Goal: Task Accomplishment & Management: Use online tool/utility

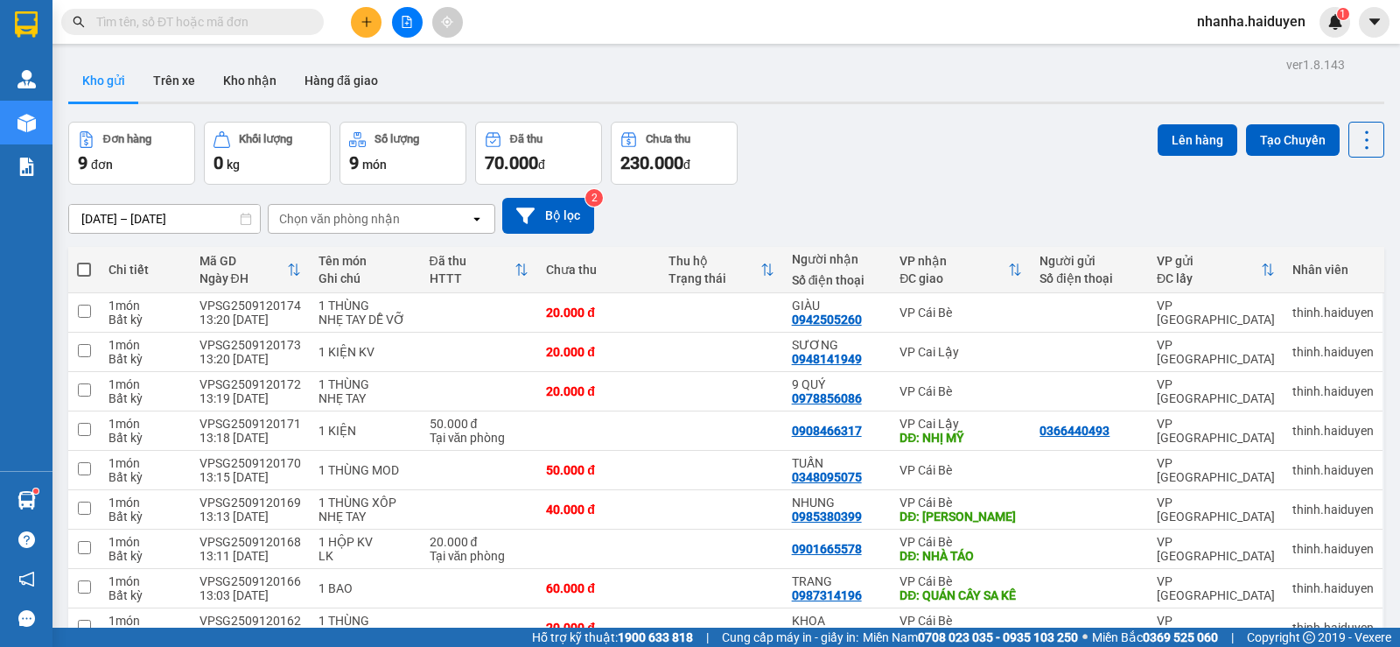
scroll to position [106, 0]
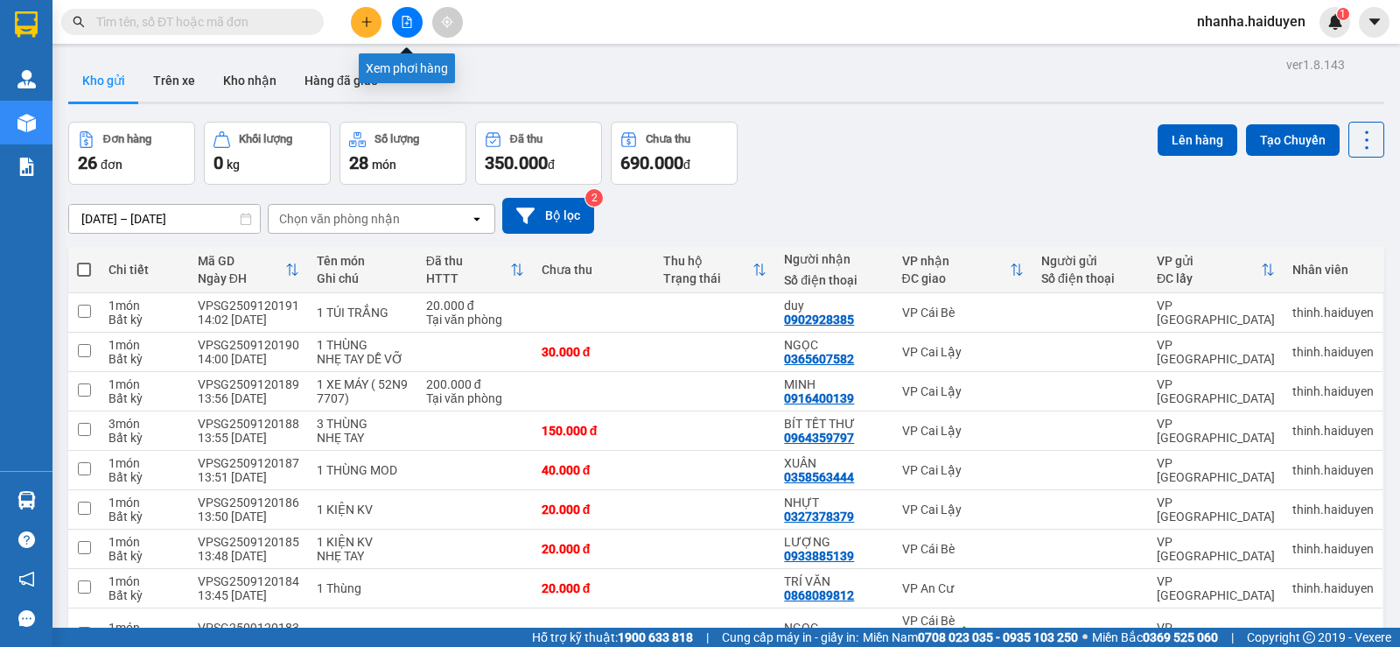
click at [404, 23] on icon "file-add" at bounding box center [407, 22] width 12 height 12
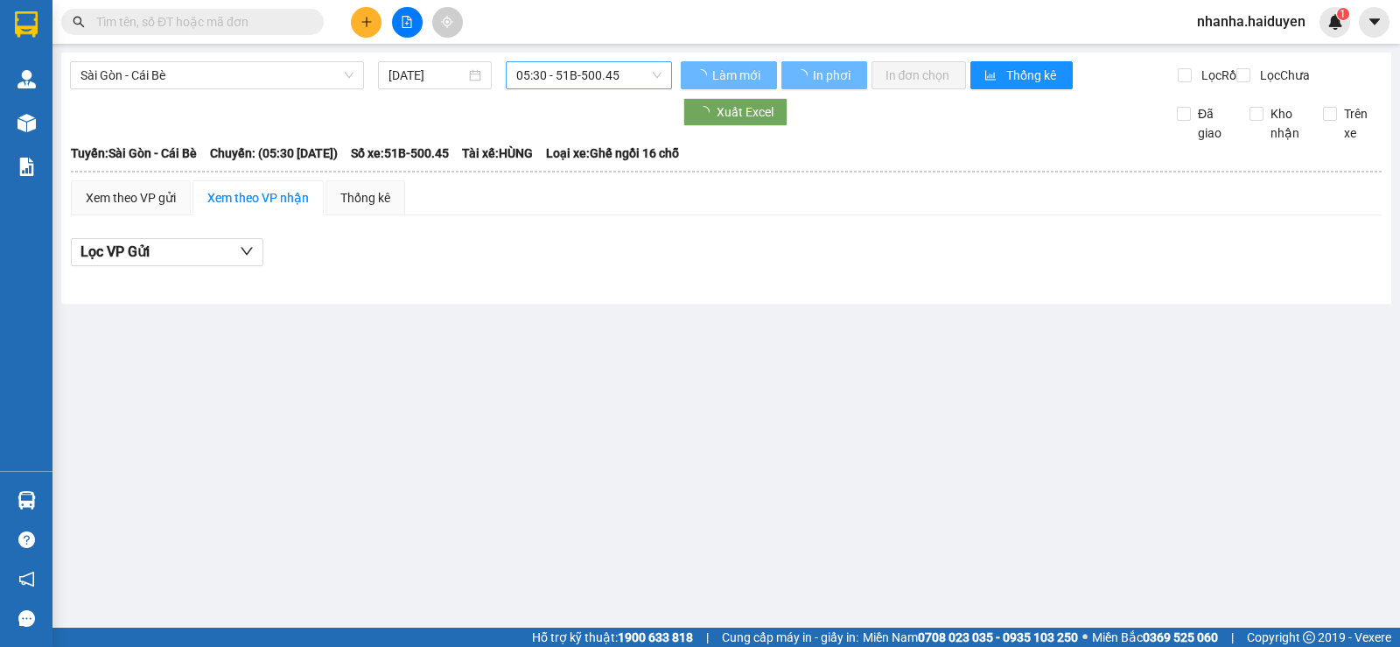
click at [578, 82] on span "05:30 - 51B-500.45" at bounding box center [588, 75] width 144 height 26
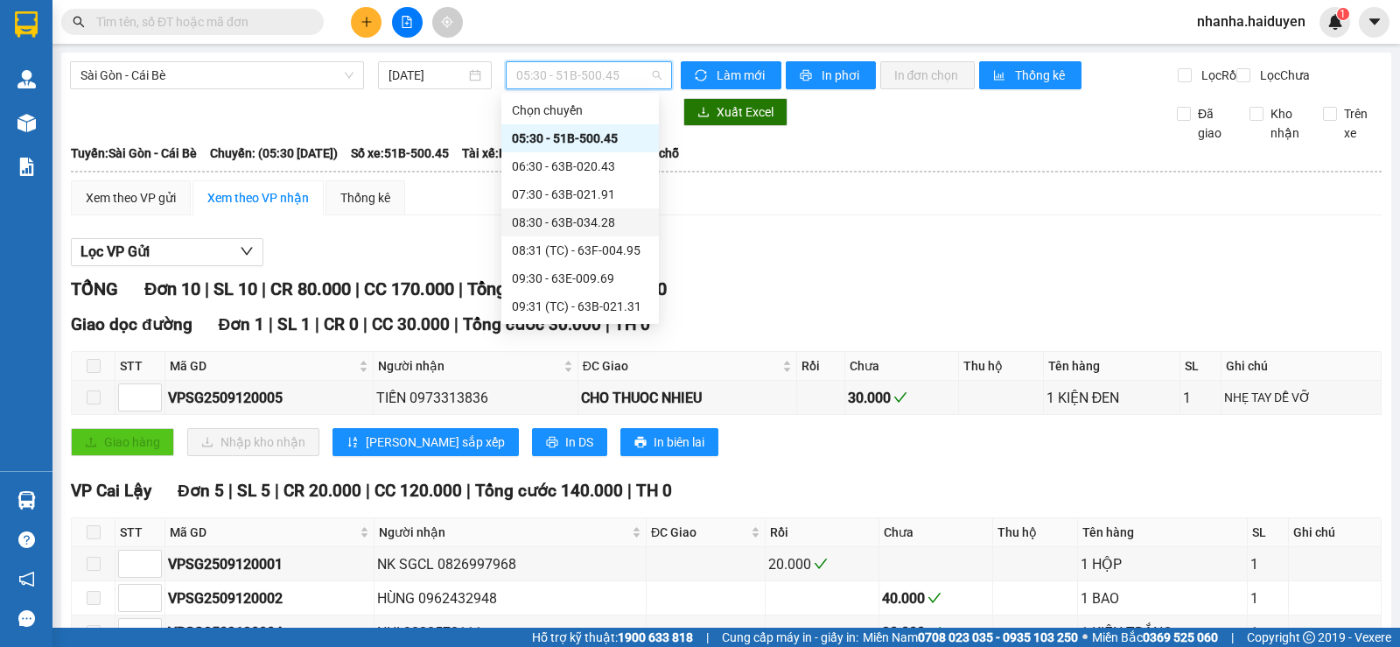
click at [581, 222] on div "08:30 - 63B-034.28" at bounding box center [580, 222] width 136 height 19
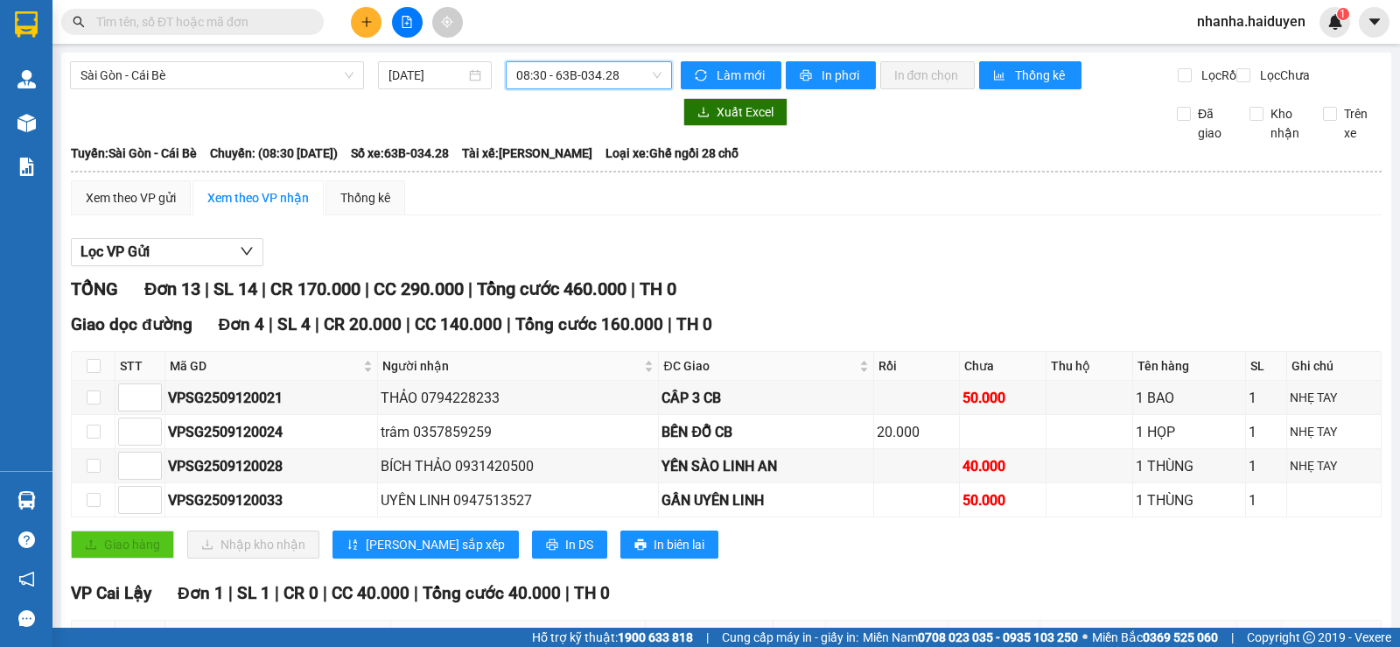
click at [85, 377] on th at bounding box center [94, 366] width 44 height 29
click at [85, 376] on th at bounding box center [94, 366] width 44 height 29
click at [98, 373] on input "checkbox" at bounding box center [94, 366] width 14 height 14
checkbox input "true"
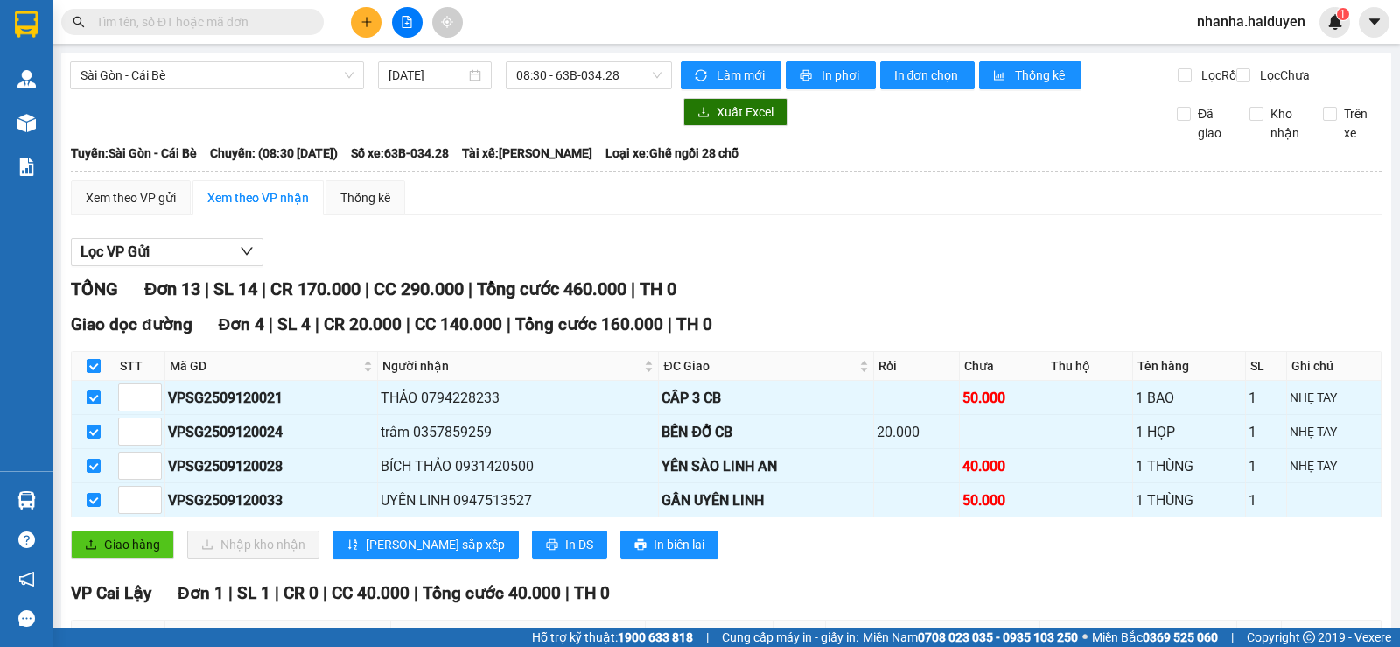
checkbox input "true"
click at [128, 554] on span "Giao hàng" at bounding box center [132, 544] width 56 height 19
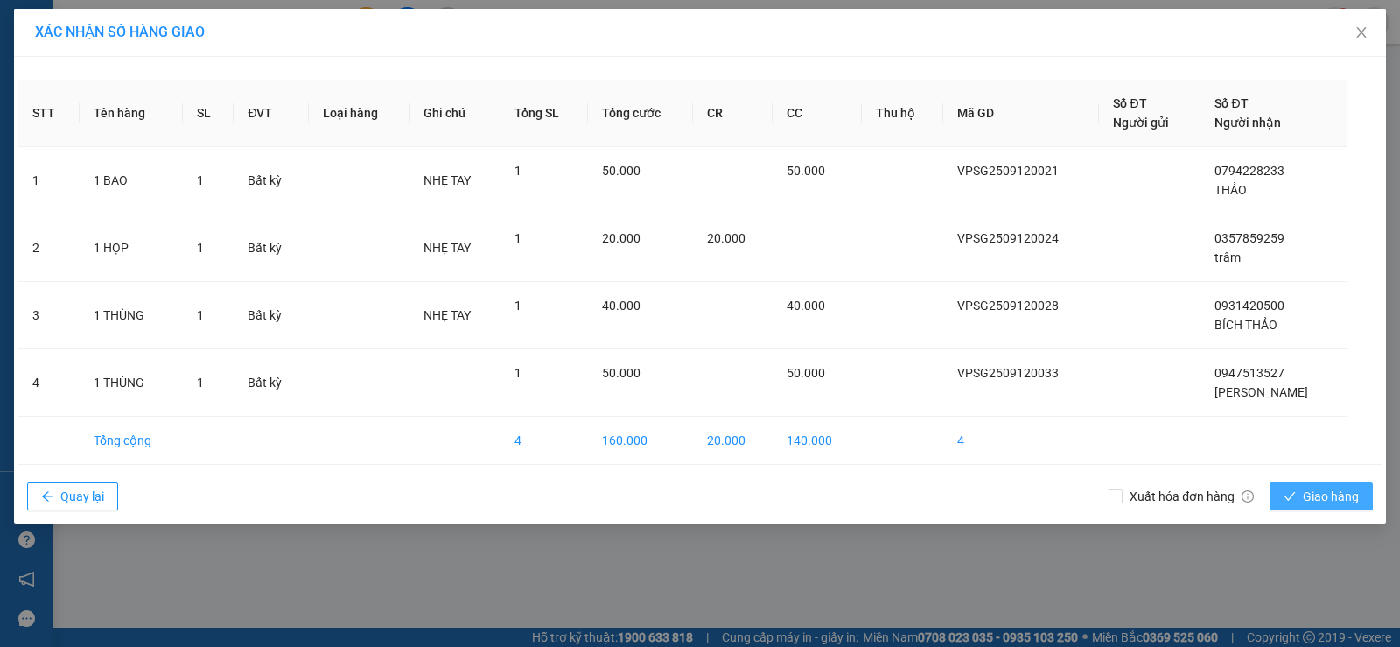
click at [1310, 503] on span "Giao hàng" at bounding box center [1331, 495] width 56 height 19
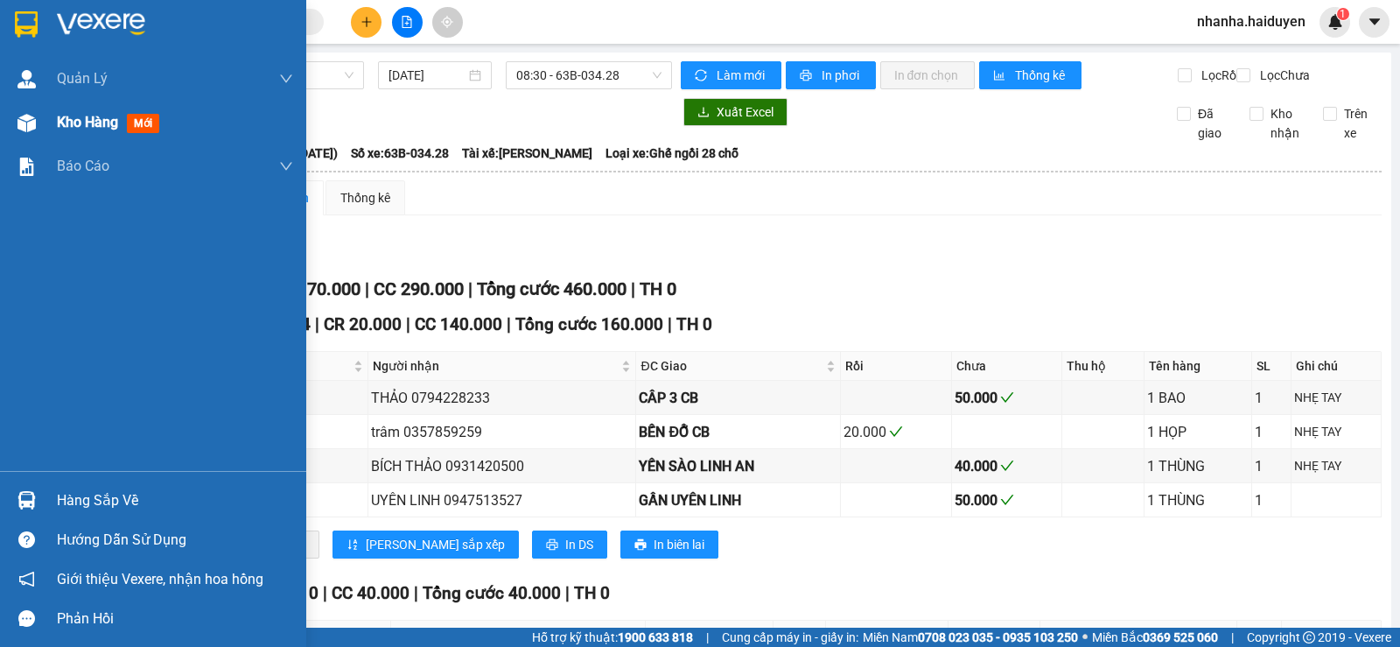
click at [38, 123] on div at bounding box center [26, 123] width 31 height 31
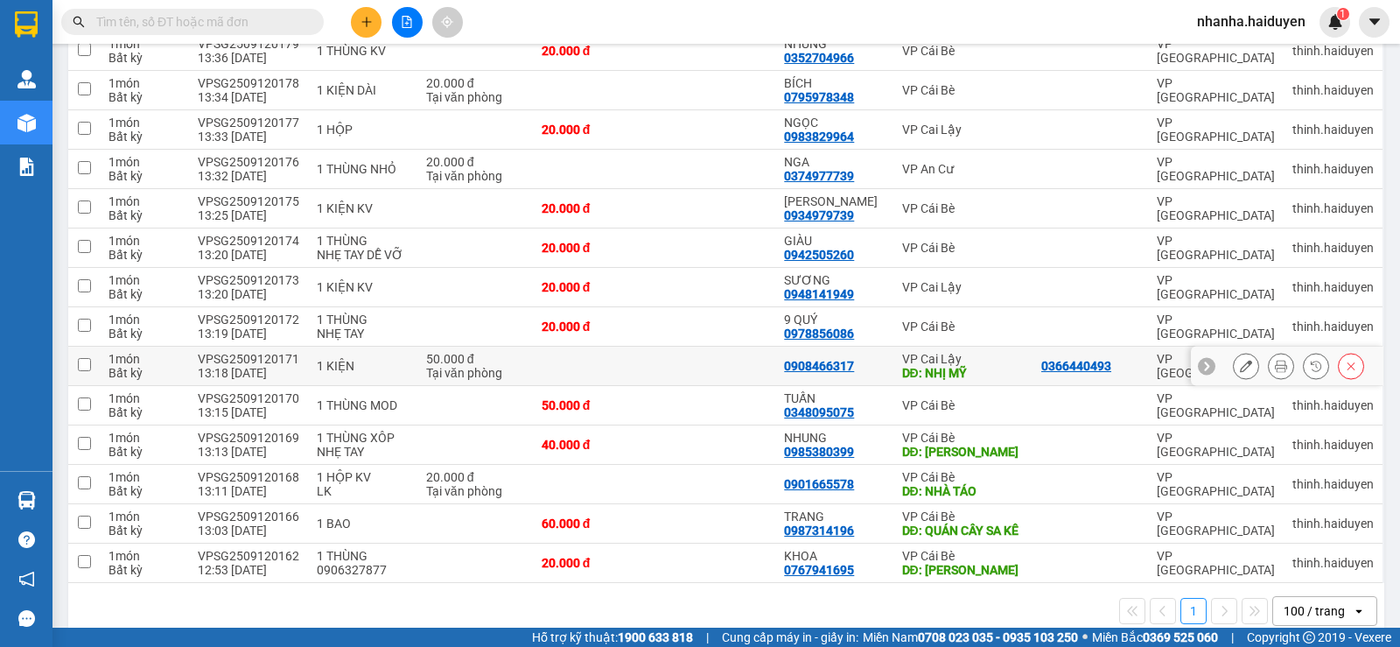
scroll to position [828, 0]
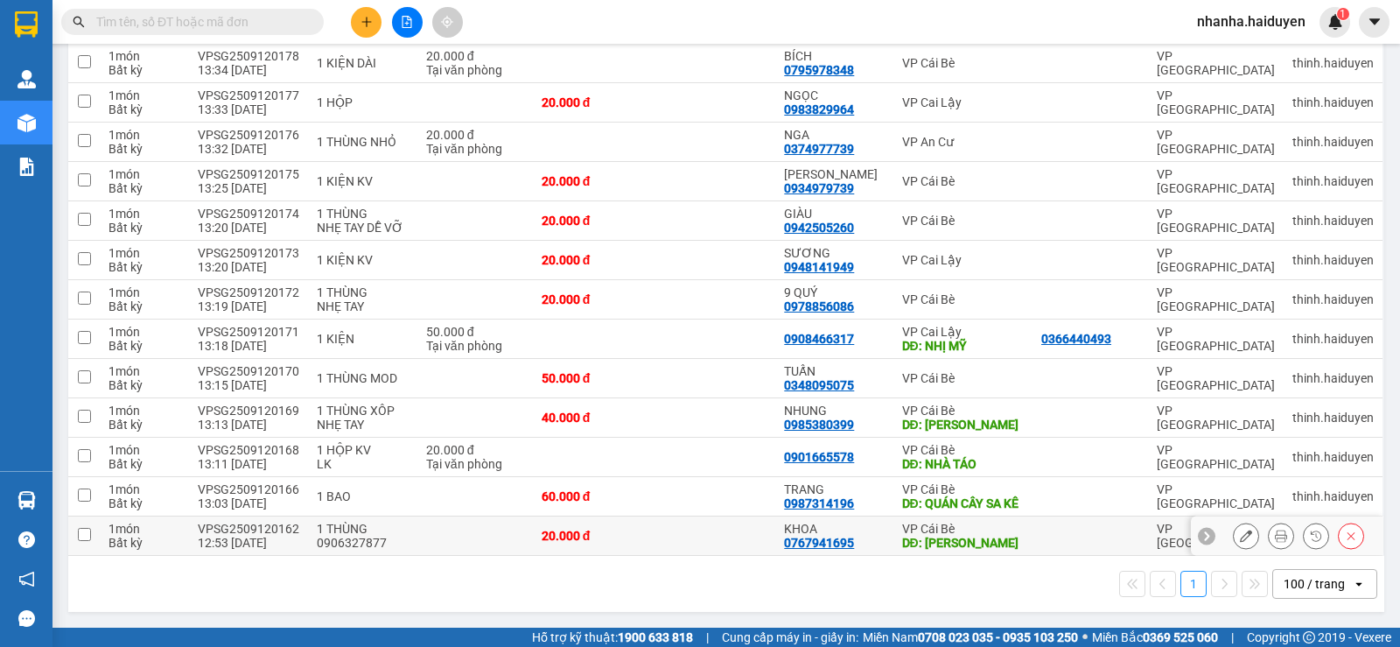
drag, startPoint x: 794, startPoint y: 539, endPoint x: 800, endPoint y: 500, distance: 39.7
click at [794, 538] on div "0767941695" at bounding box center [819, 542] width 70 height 14
click at [800, 496] on div "0987314196" at bounding box center [819, 503] width 70 height 14
click at [815, 437] on td "0901665578" at bounding box center [833, 456] width 117 height 39
checkbox input "true"
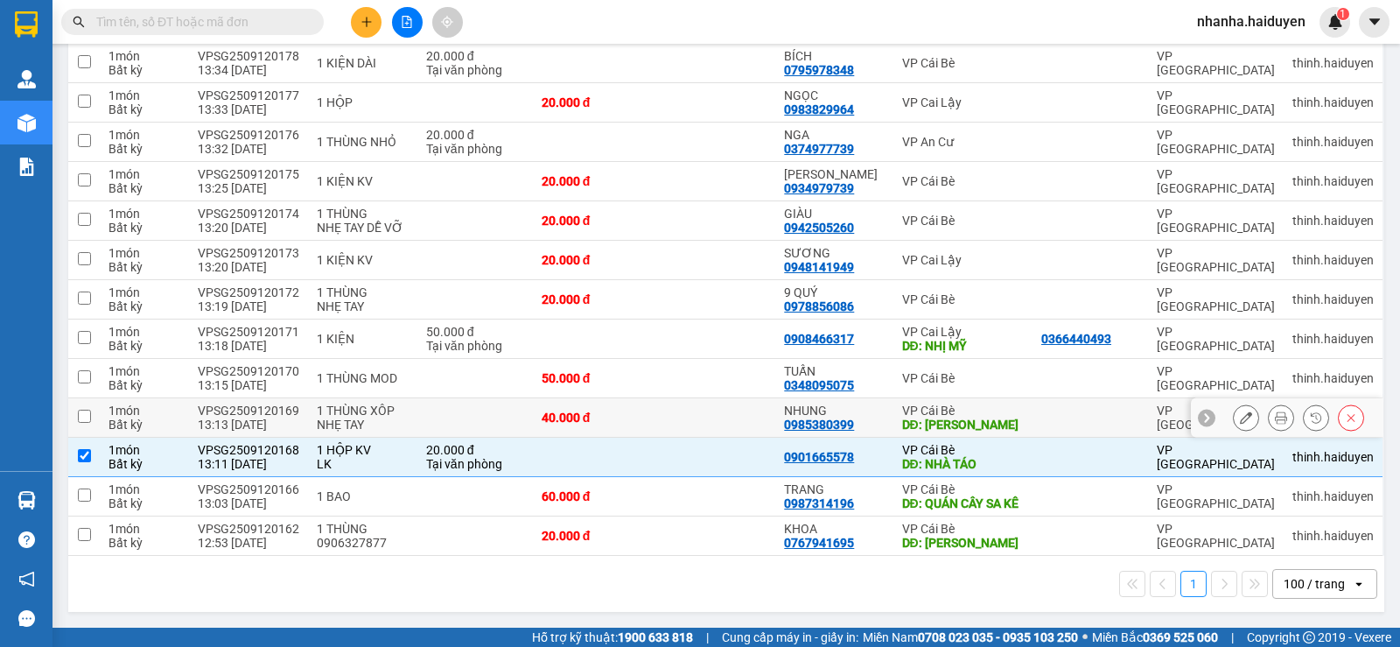
click at [846, 403] on div "NHUNG" at bounding box center [834, 410] width 100 height 14
checkbox input "true"
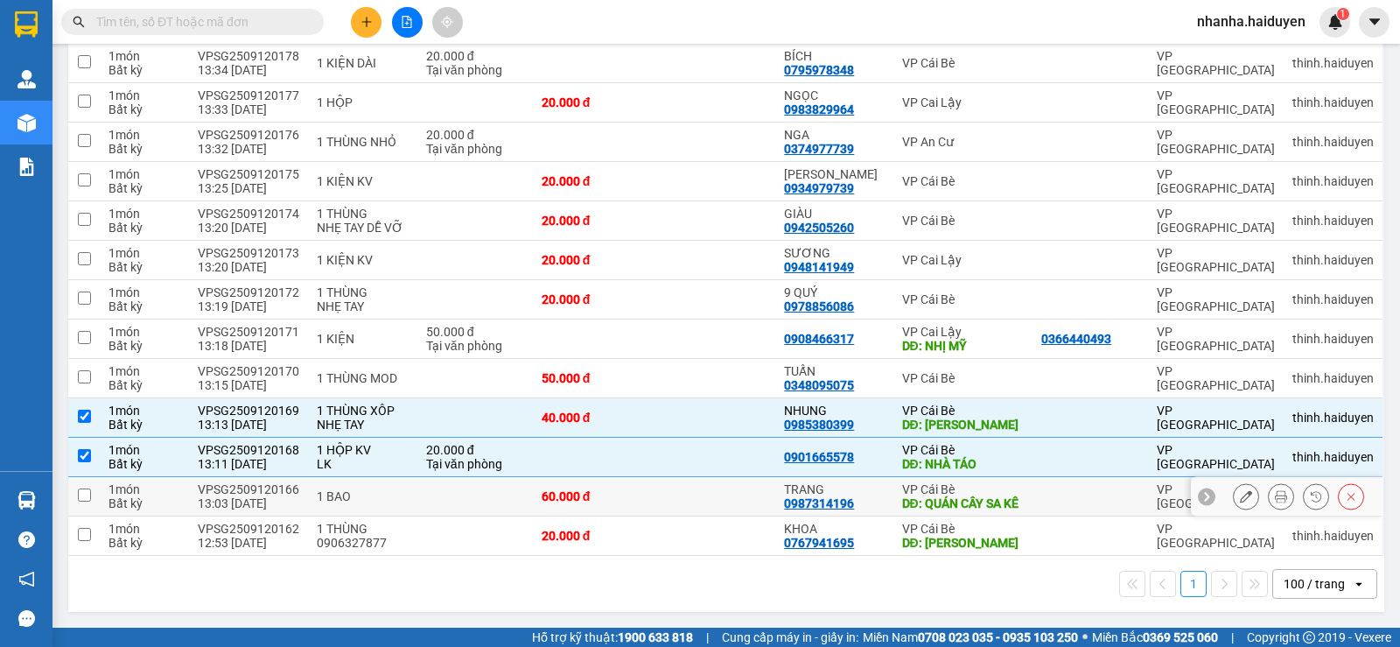
click at [863, 477] on td "TRANG 0987314196" at bounding box center [833, 496] width 117 height 39
checkbox input "true"
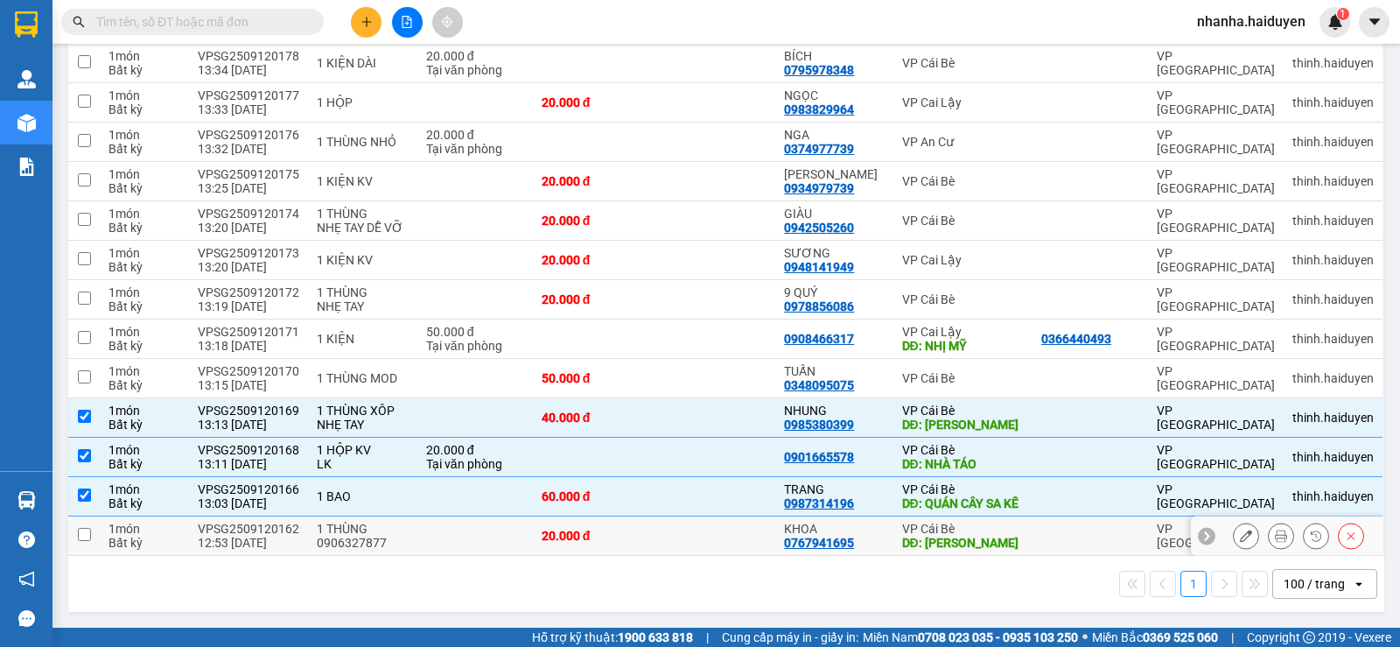
click at [902, 539] on div "DĐ: [PERSON_NAME]" at bounding box center [963, 542] width 122 height 14
checkbox input "true"
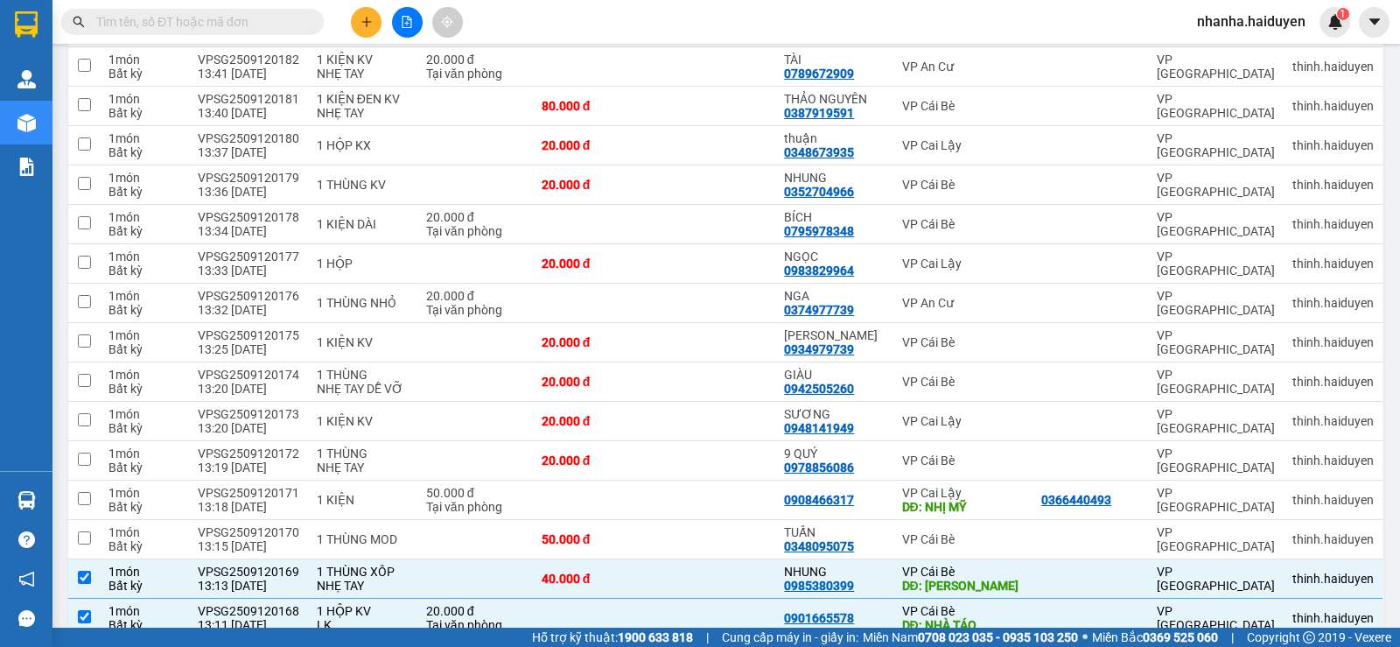
scroll to position [566, 0]
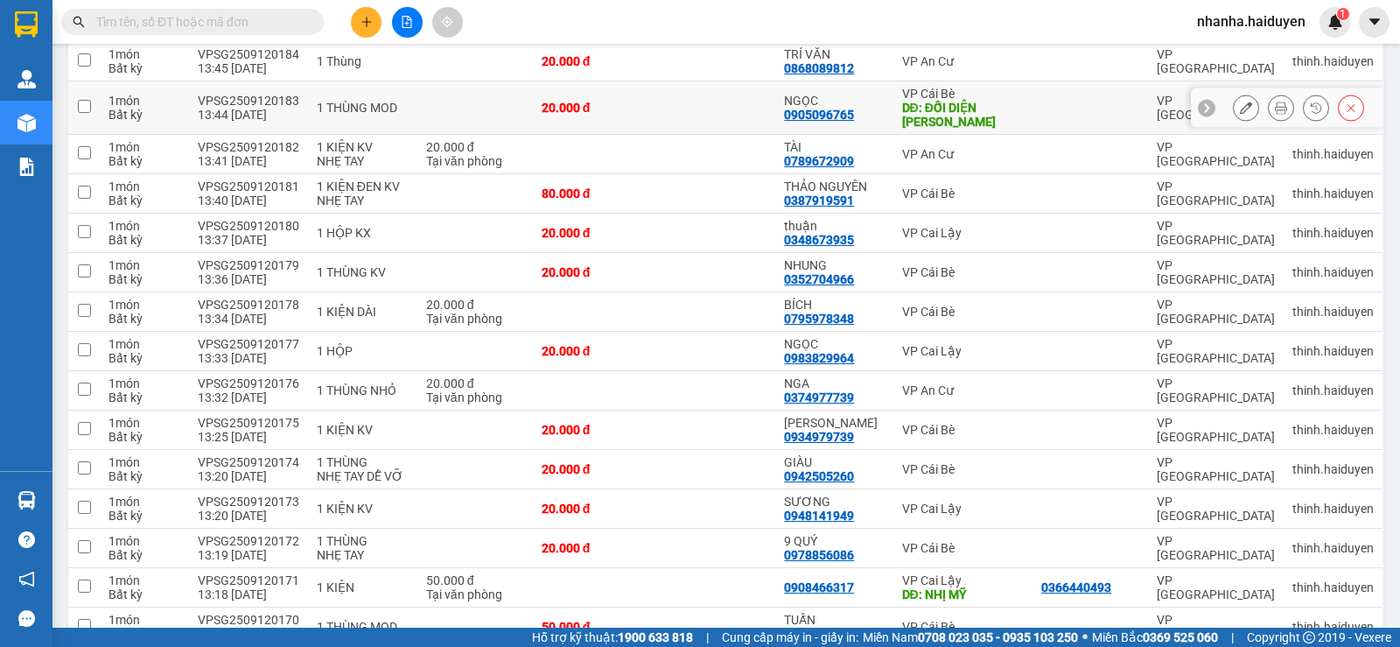
click at [846, 98] on div "NGỌC" at bounding box center [834, 101] width 100 height 14
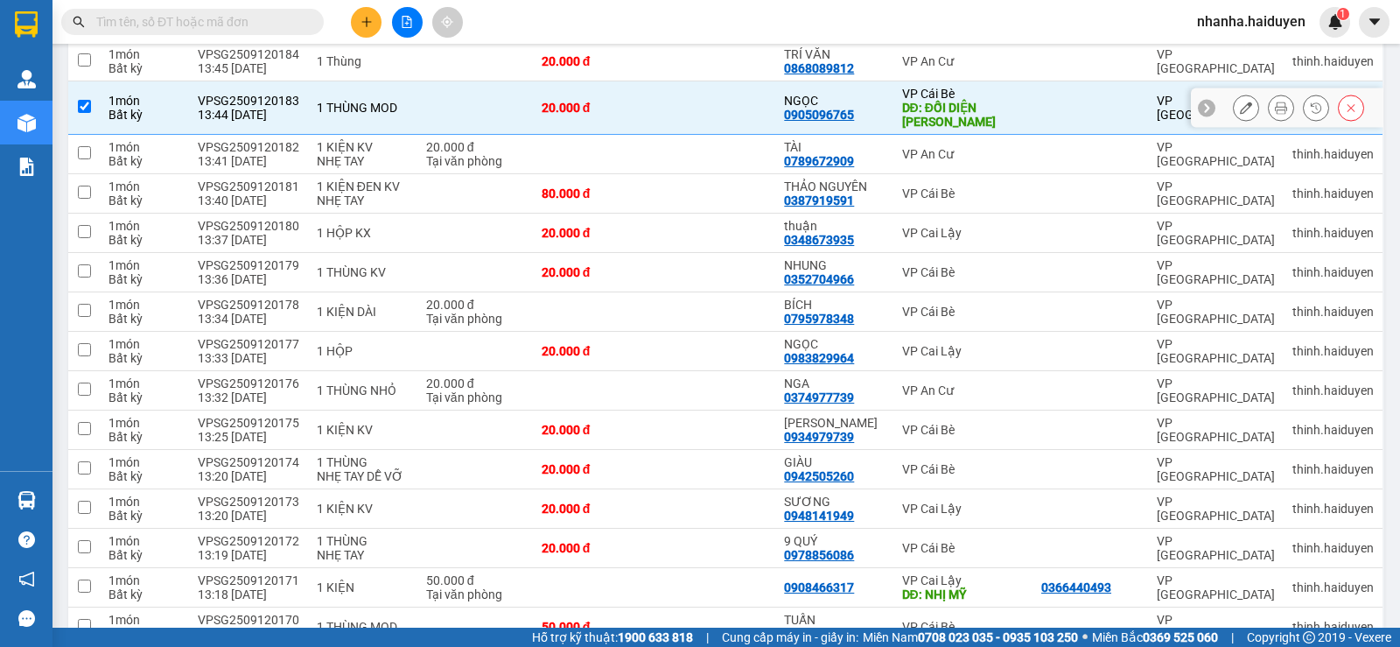
click at [902, 108] on div "DĐ: ĐỐI DIỆN [PERSON_NAME]" at bounding box center [963, 115] width 122 height 28
checkbox input "false"
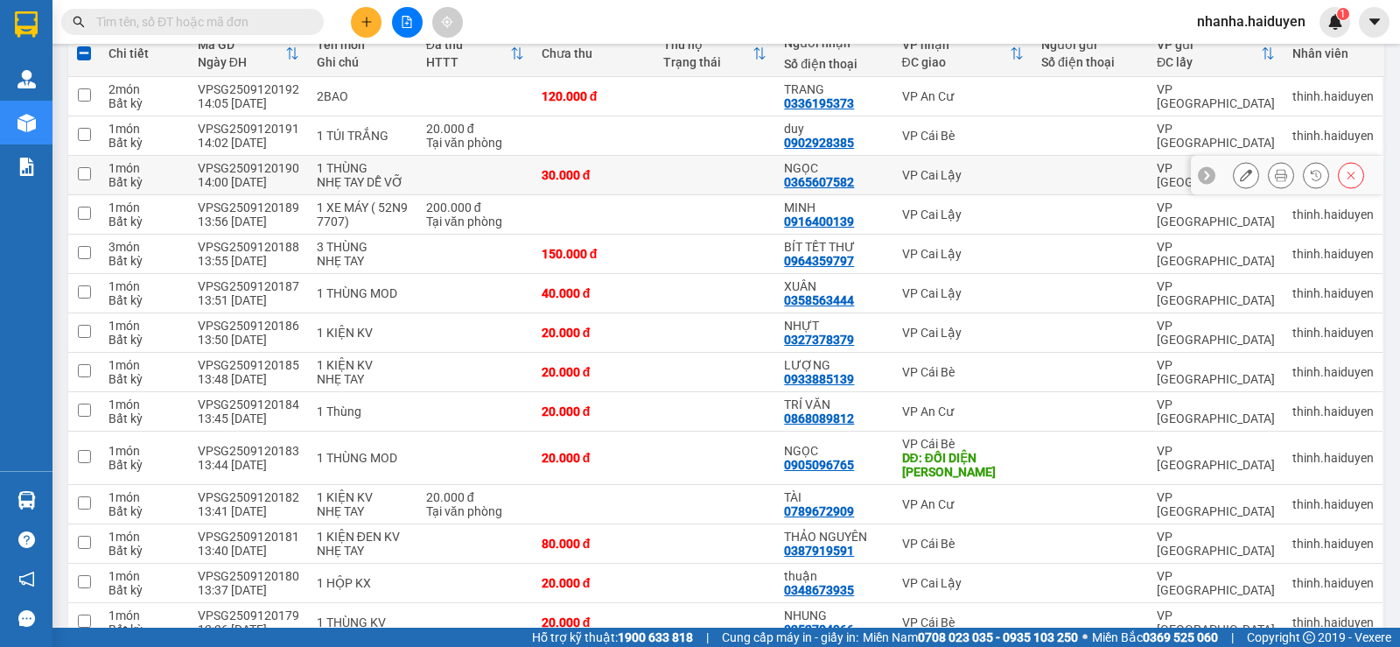
scroll to position [0, 0]
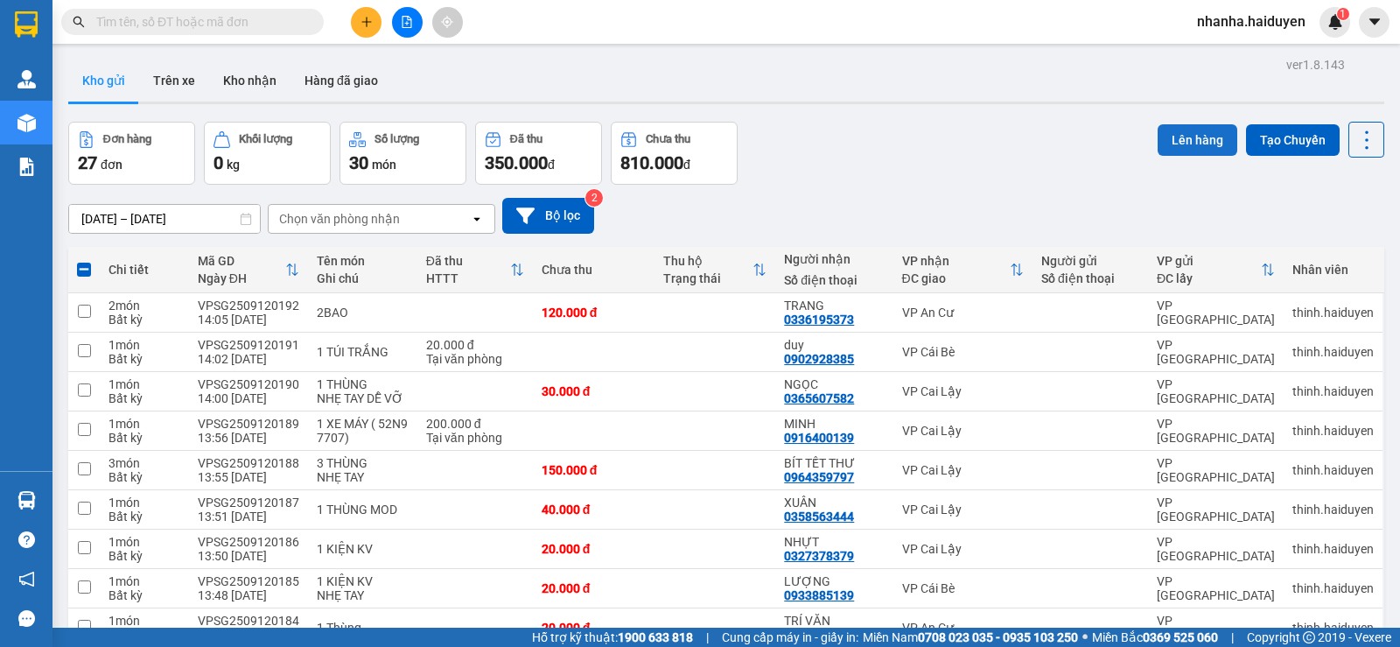
click at [1170, 124] on button "Lên hàng" at bounding box center [1197, 139] width 80 height 31
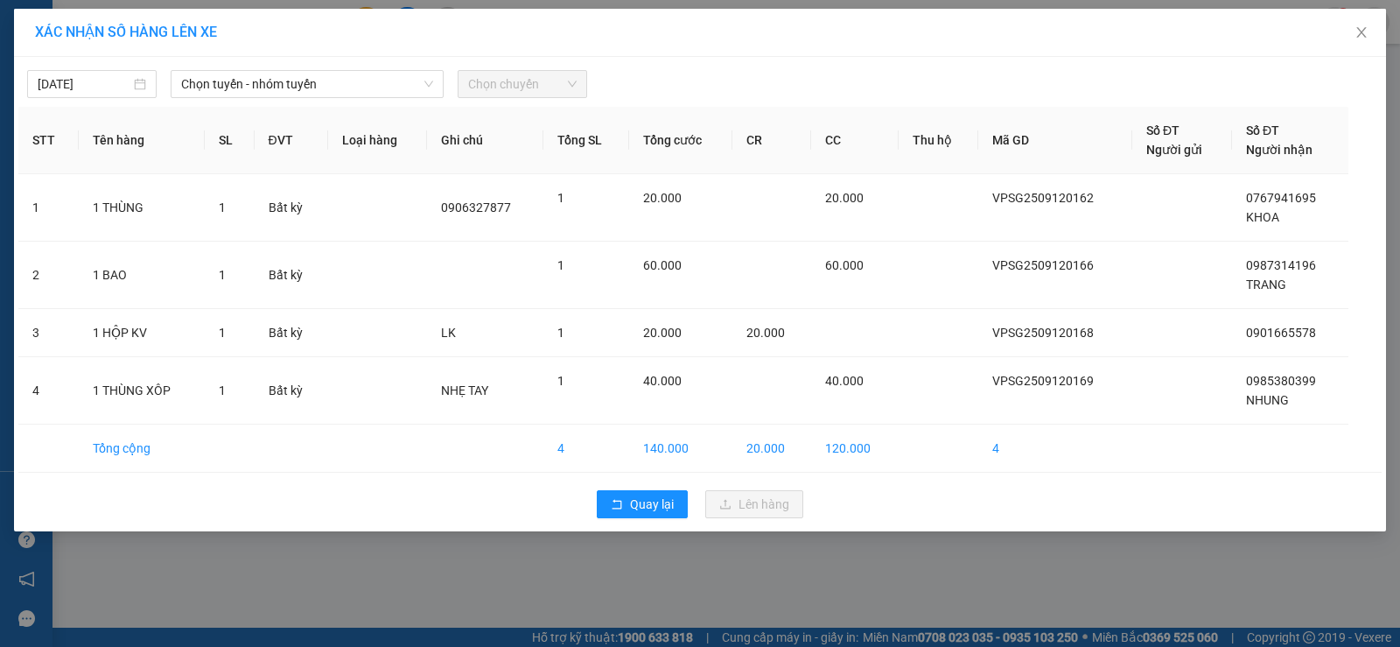
click at [342, 69] on div "[DATE] Chọn tuyến - nhóm tuyến Chọn chuyến" at bounding box center [699, 79] width 1363 height 37
click at [341, 80] on span "Chọn tuyến - nhóm tuyến" at bounding box center [307, 84] width 252 height 26
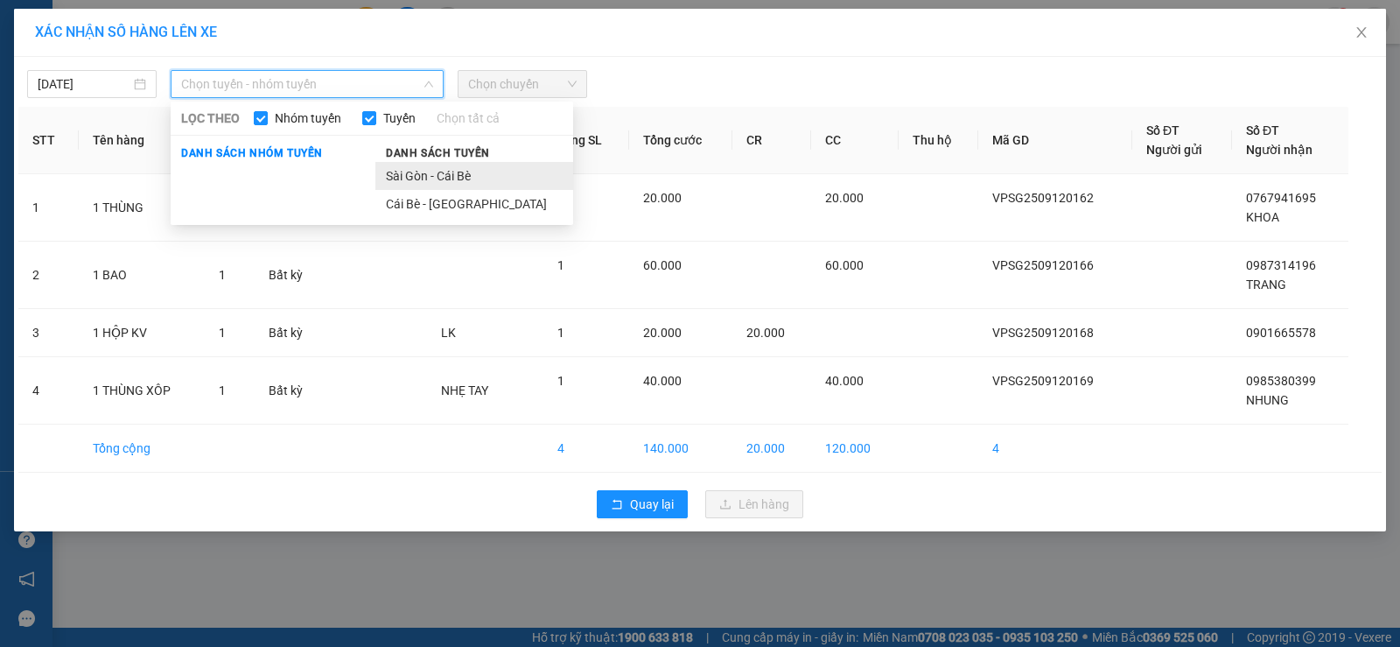
click at [445, 177] on li "Sài Gòn - Cái Bè" at bounding box center [474, 176] width 198 height 28
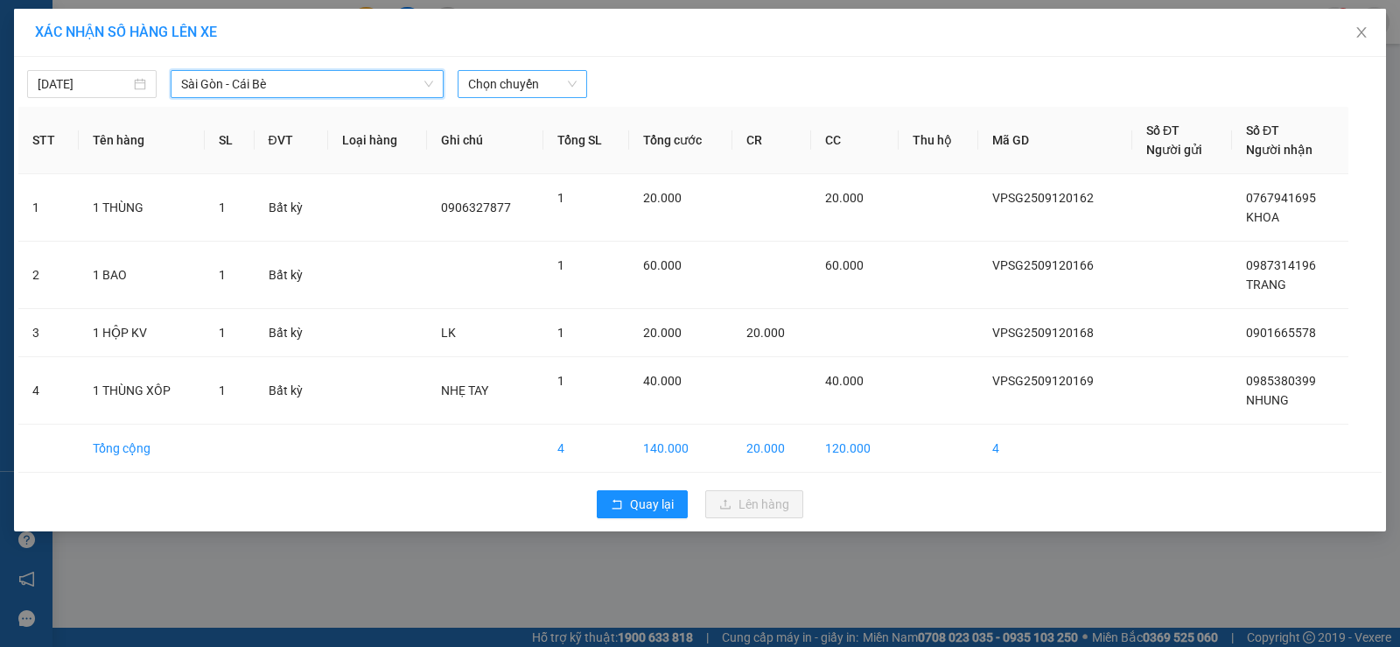
click at [513, 80] on span "Chọn chuyến" at bounding box center [522, 84] width 108 height 26
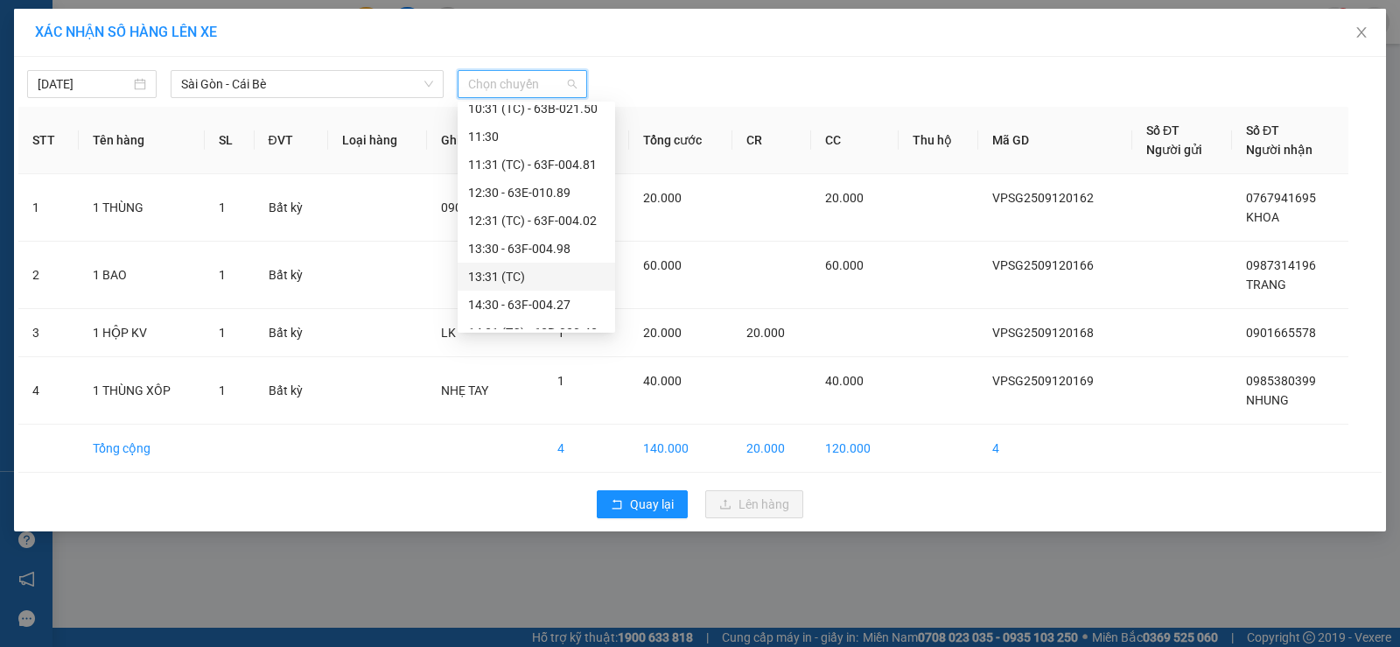
scroll to position [350, 0]
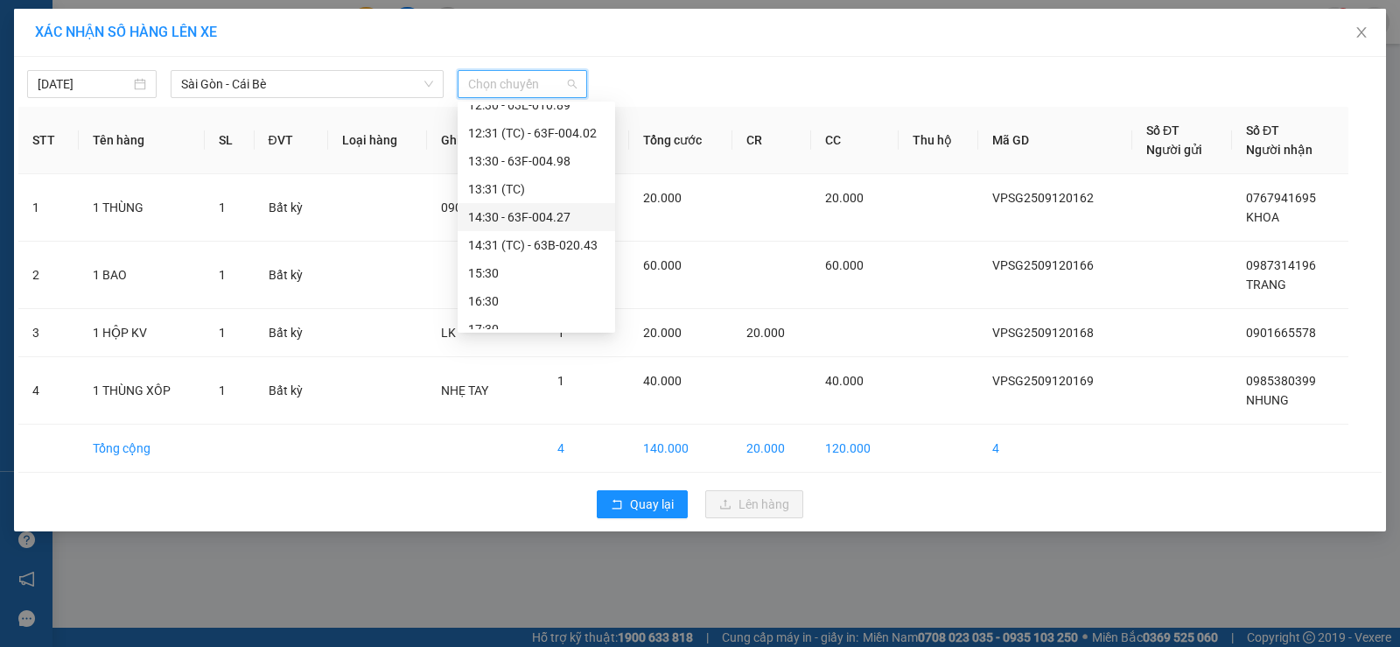
click at [549, 218] on div "14:30 - 63F-004.27" at bounding box center [536, 216] width 136 height 19
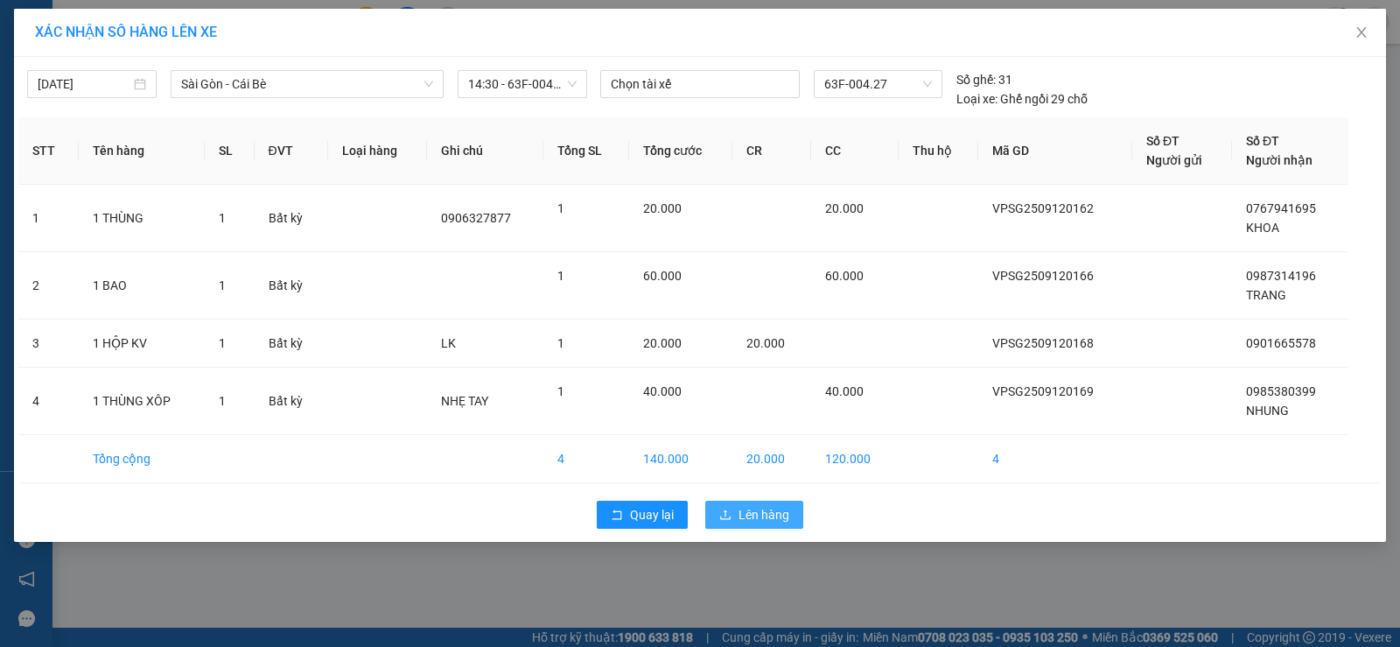
click at [741, 504] on button "Lên hàng" at bounding box center [754, 514] width 98 height 28
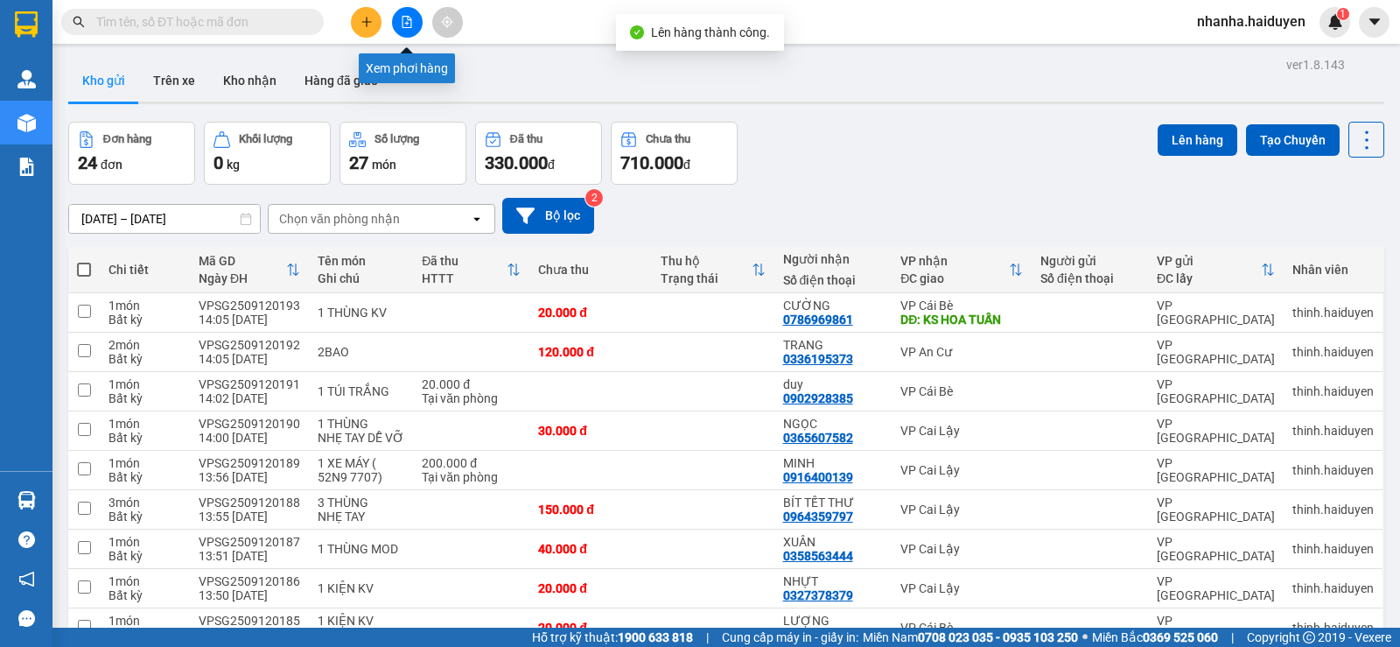
click at [402, 20] on icon "file-add" at bounding box center [407, 22] width 12 height 12
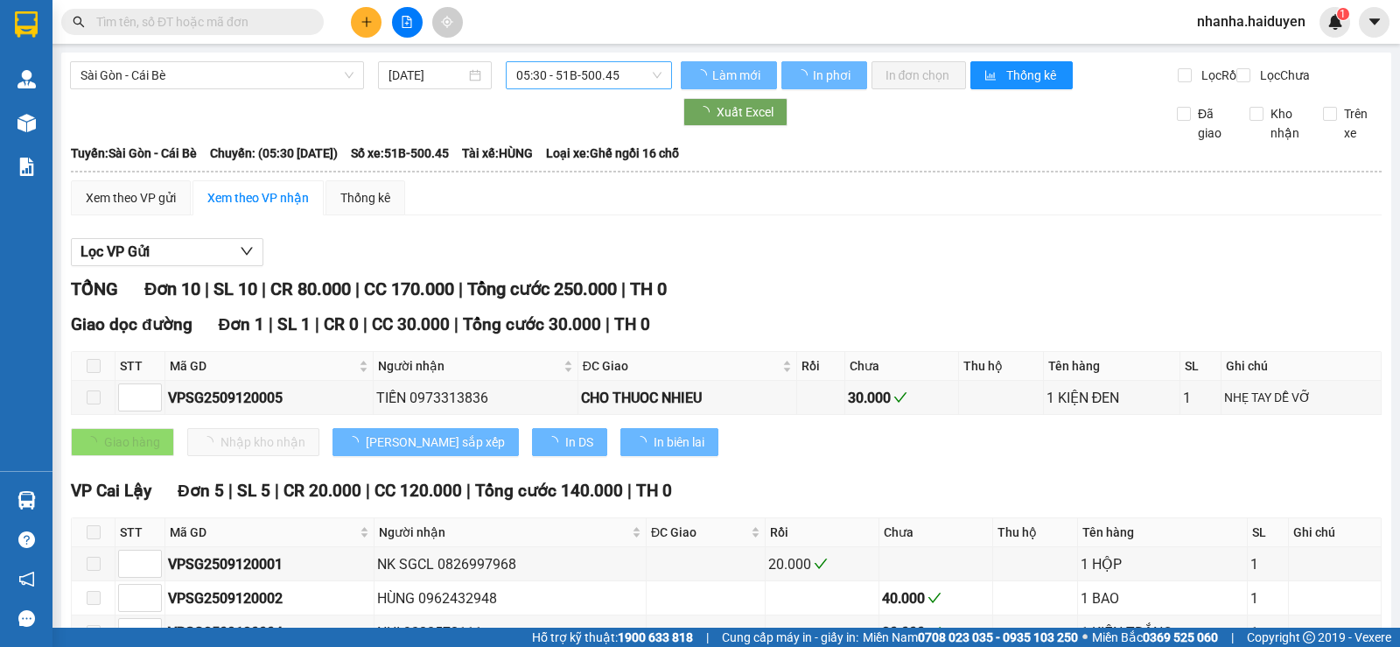
click at [570, 69] on span "05:30 - 51B-500.45" at bounding box center [588, 75] width 144 height 26
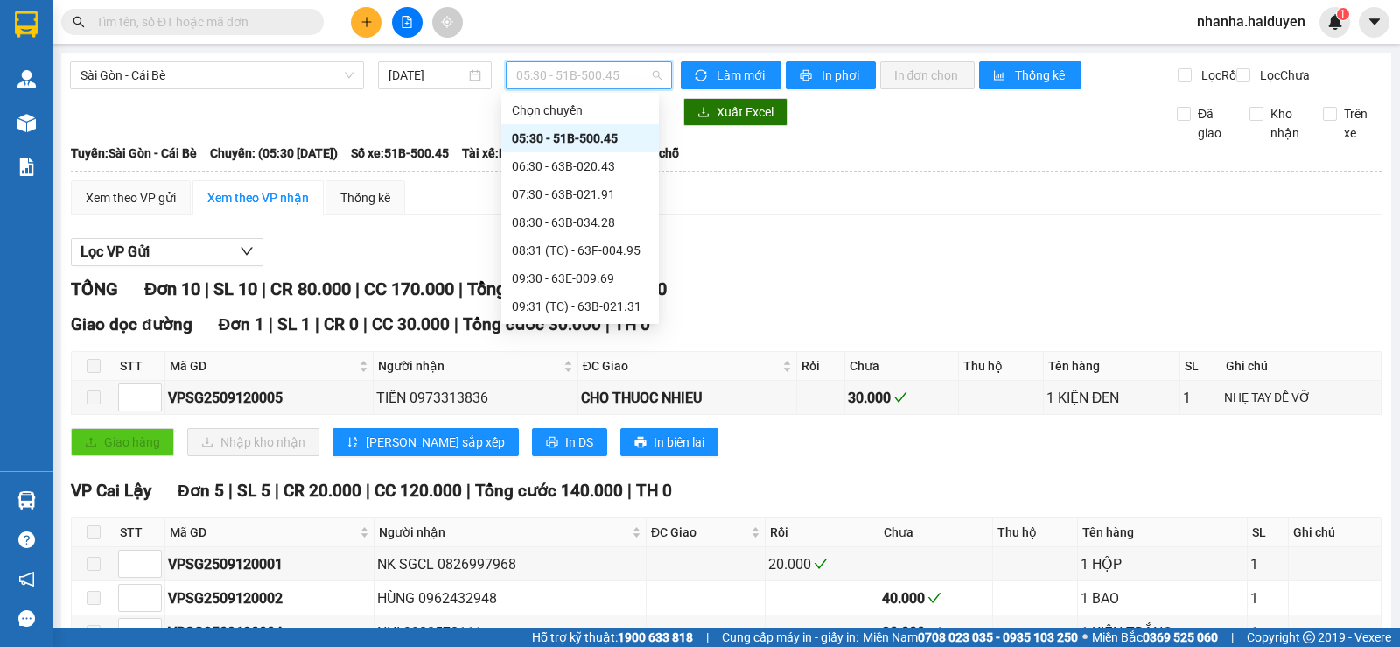
scroll to position [262, 0]
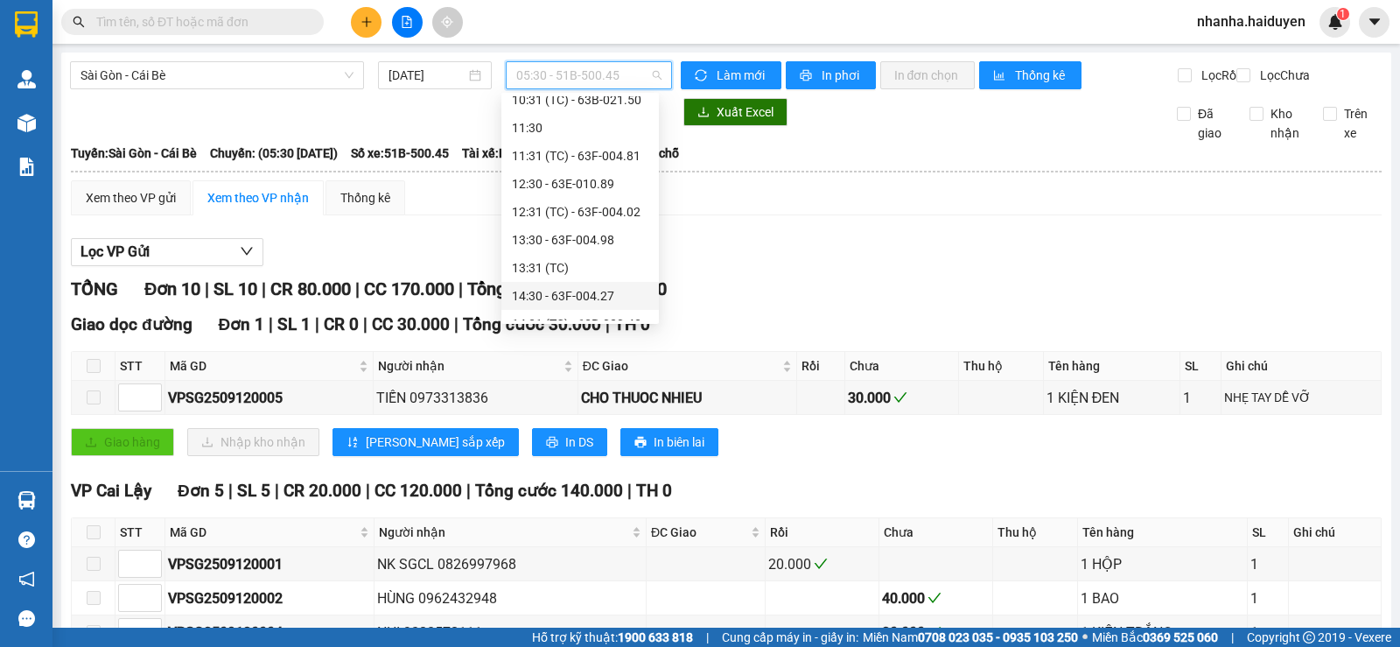
click at [562, 285] on div "14:30 - 63F-004.27" at bounding box center [579, 296] width 157 height 28
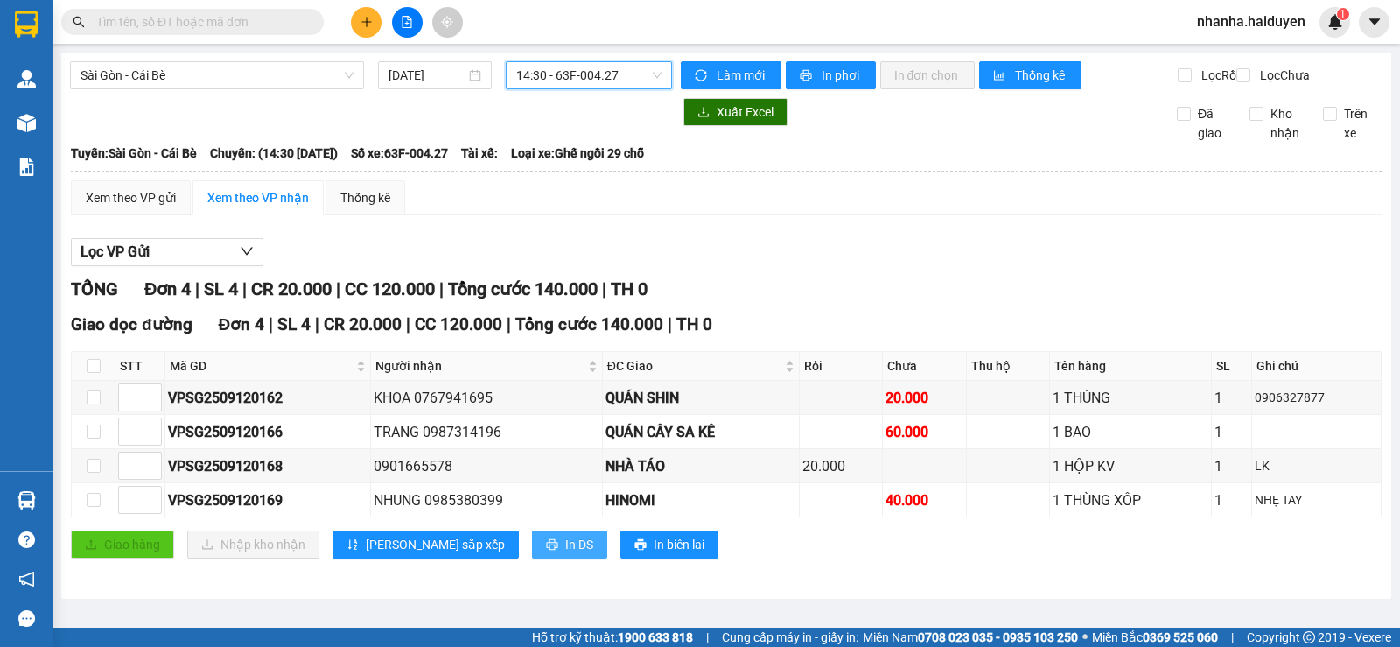
click at [565, 554] on span "In DS" at bounding box center [579, 544] width 28 height 19
click at [898, 259] on div "Lọc VP Gửi" at bounding box center [726, 252] width 1311 height 29
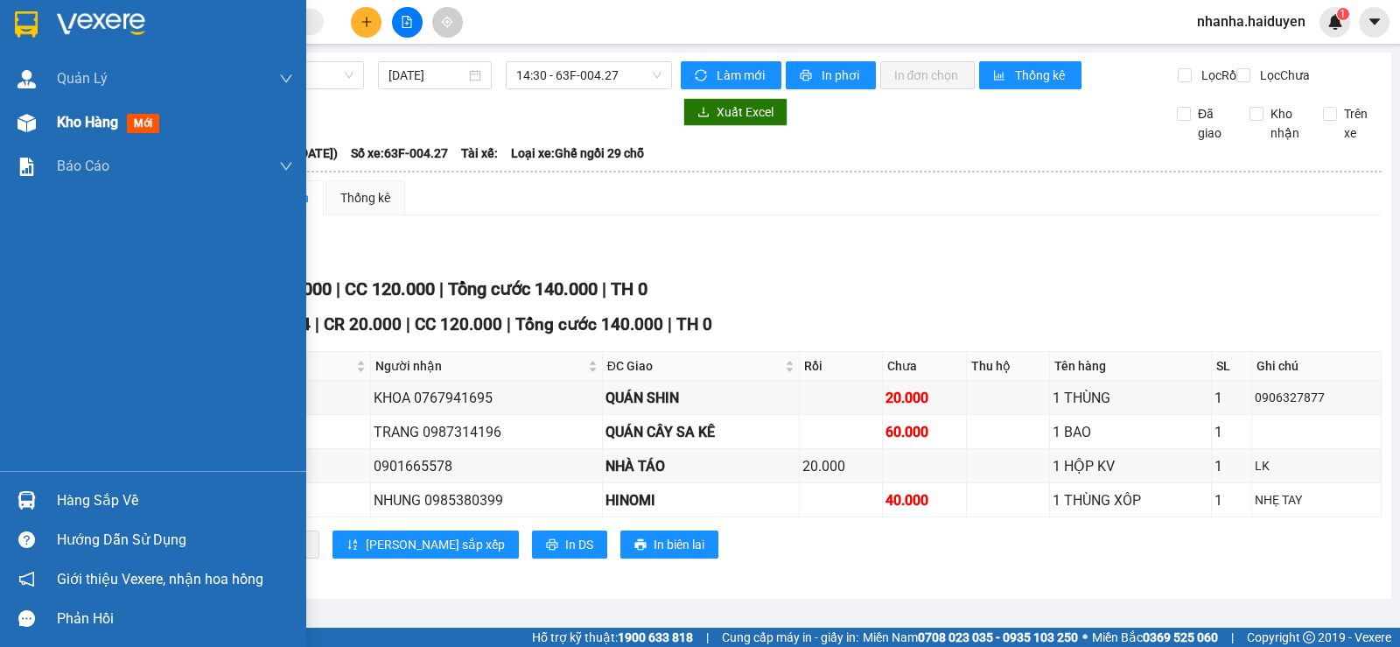
click at [61, 129] on span "Kho hàng" at bounding box center [87, 122] width 61 height 17
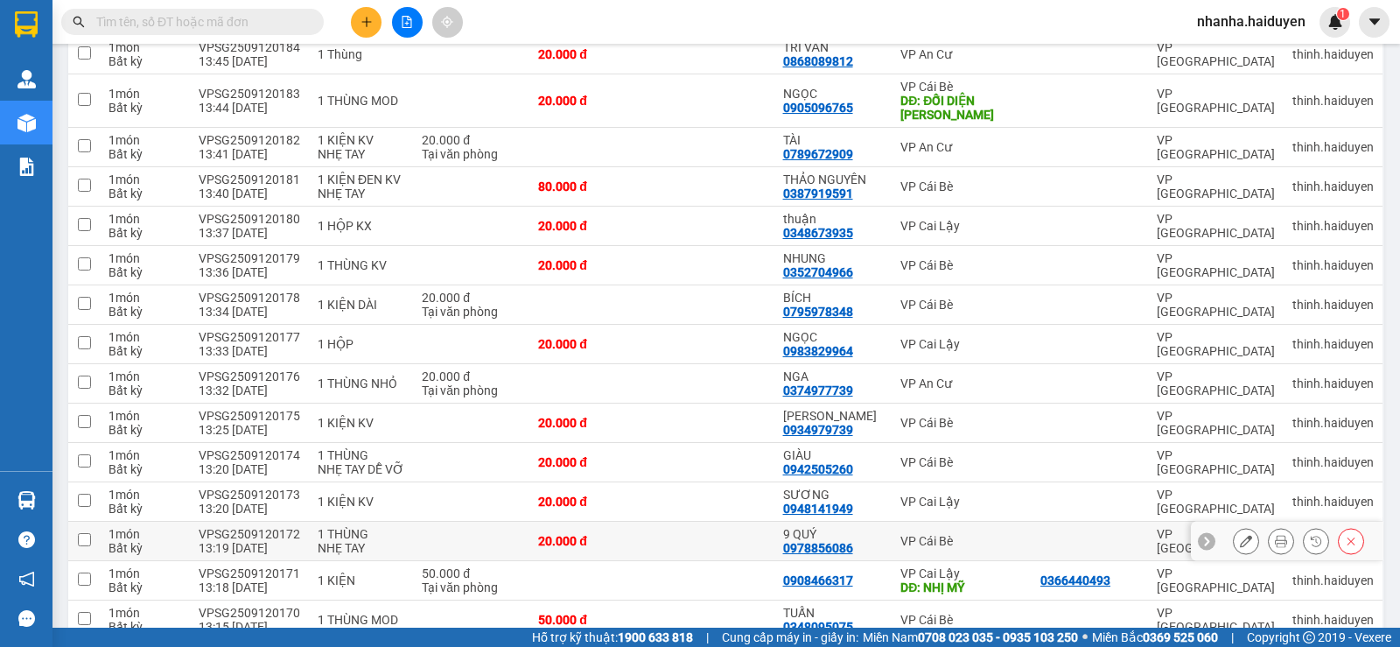
scroll to position [696, 0]
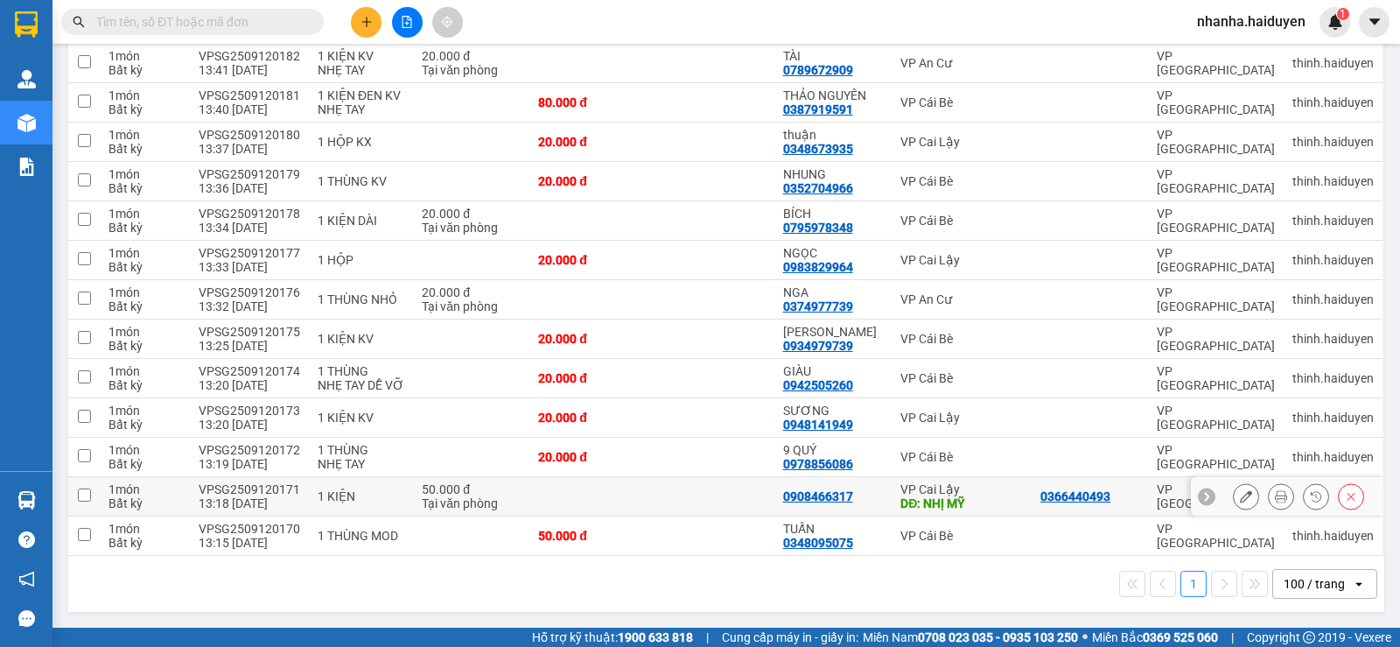
click at [903, 493] on div "VP Cai Lậy" at bounding box center [961, 489] width 122 height 14
checkbox input "true"
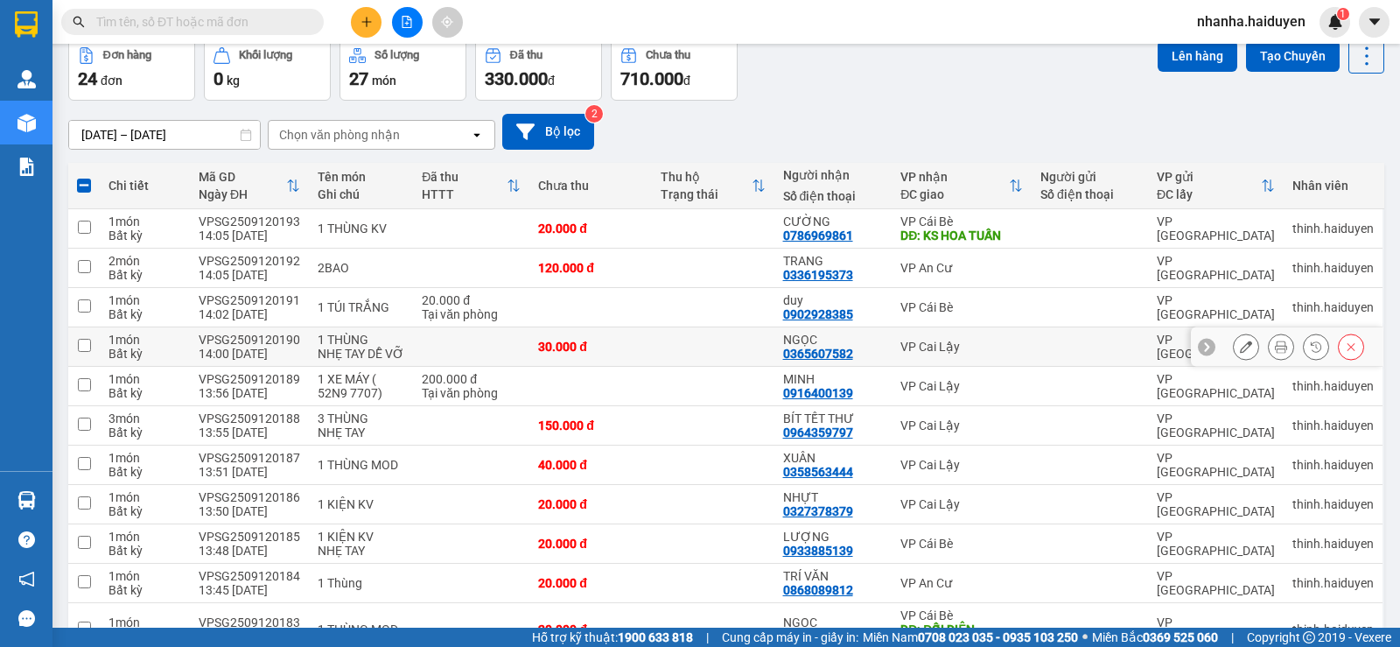
scroll to position [0, 0]
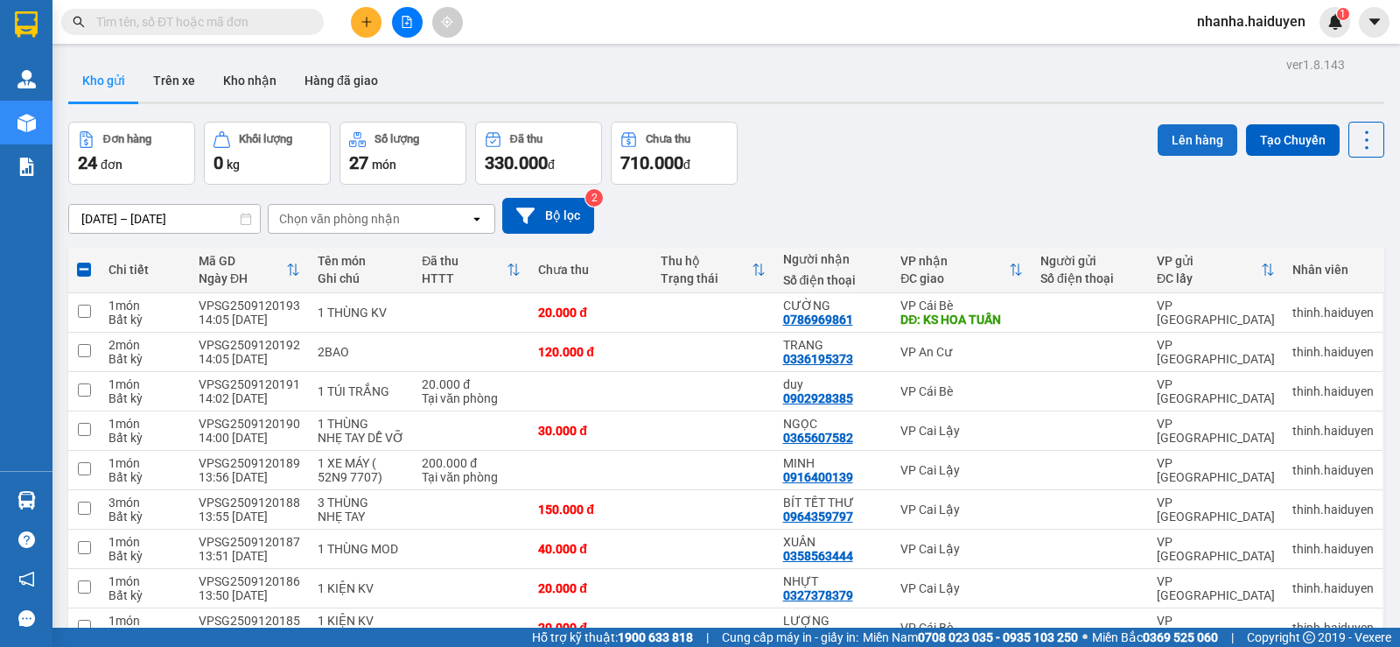
click at [1170, 144] on button "Lên hàng" at bounding box center [1197, 139] width 80 height 31
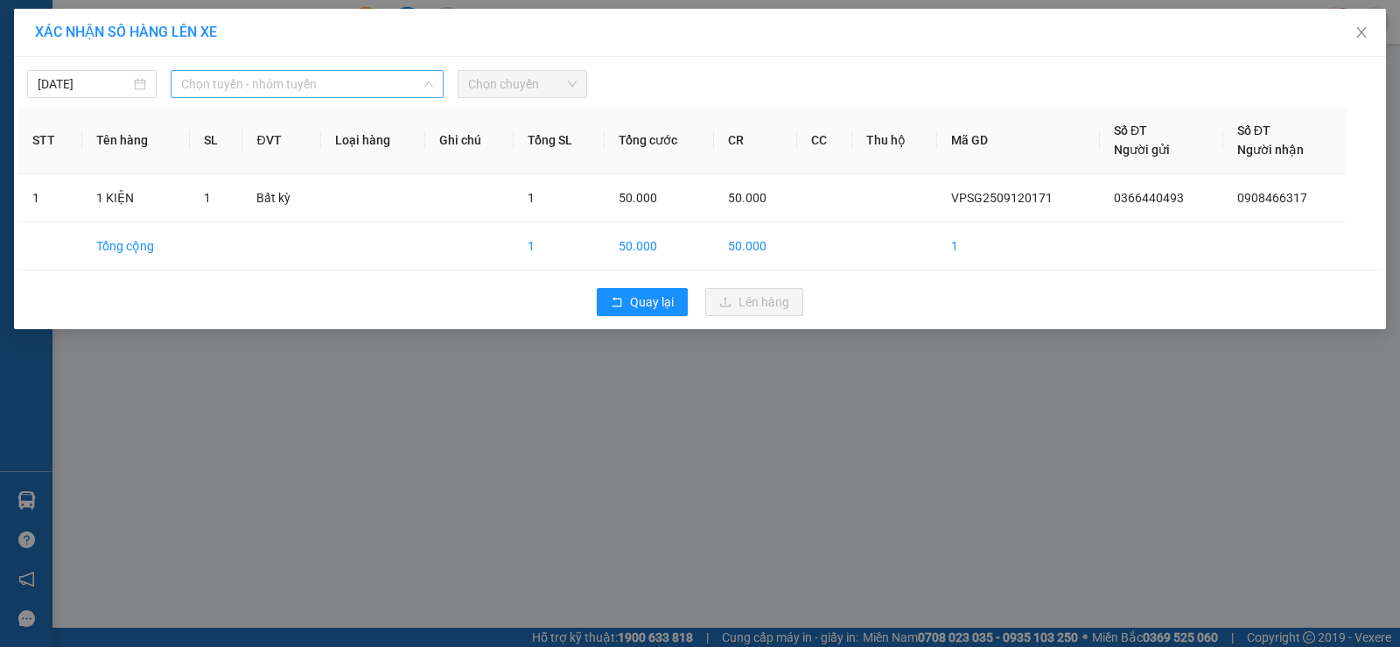
click at [329, 86] on span "Chọn tuyến - nhóm tuyến" at bounding box center [307, 84] width 252 height 26
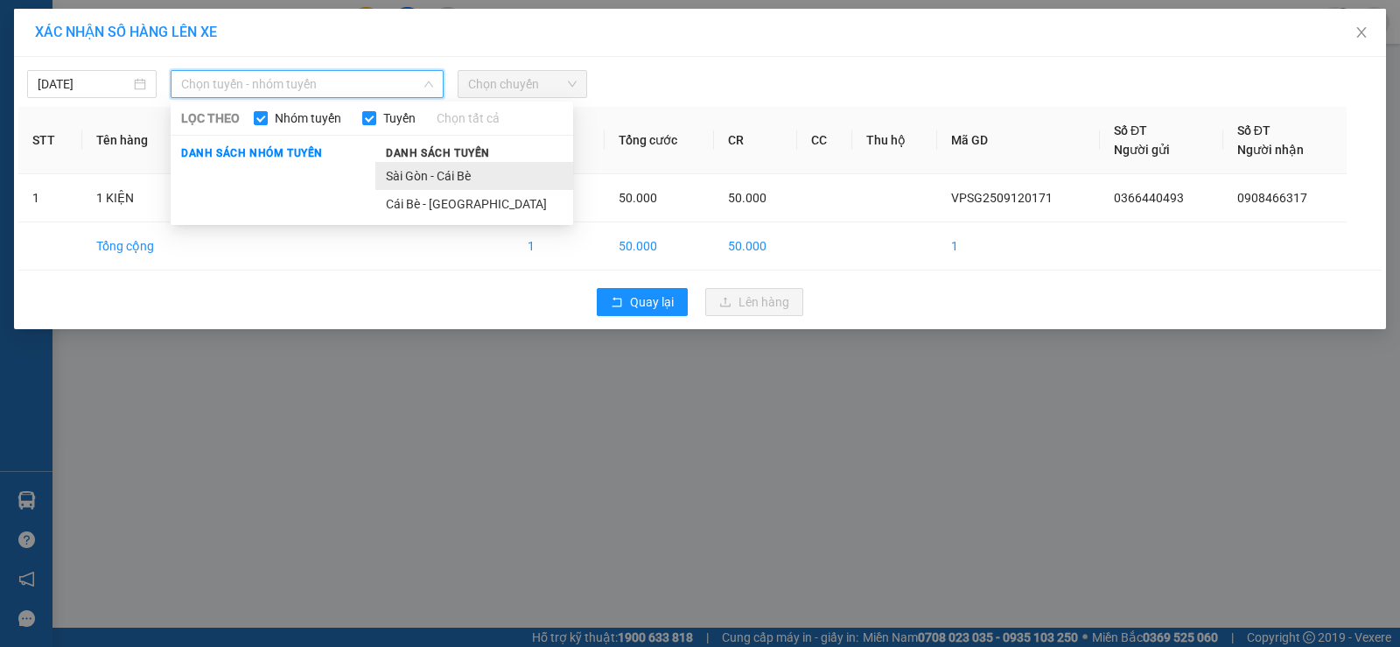
click at [397, 169] on li "Sài Gòn - Cái Bè" at bounding box center [474, 176] width 198 height 28
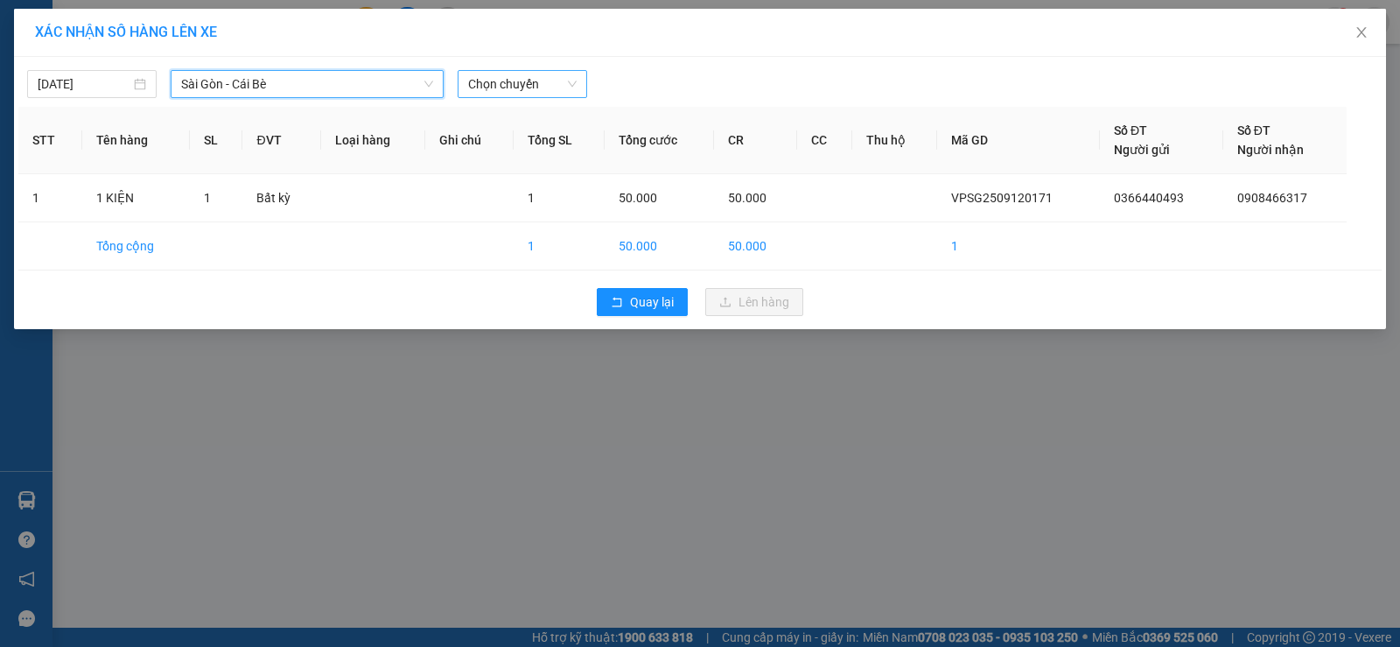
click at [507, 80] on span "Chọn chuyến" at bounding box center [522, 84] width 108 height 26
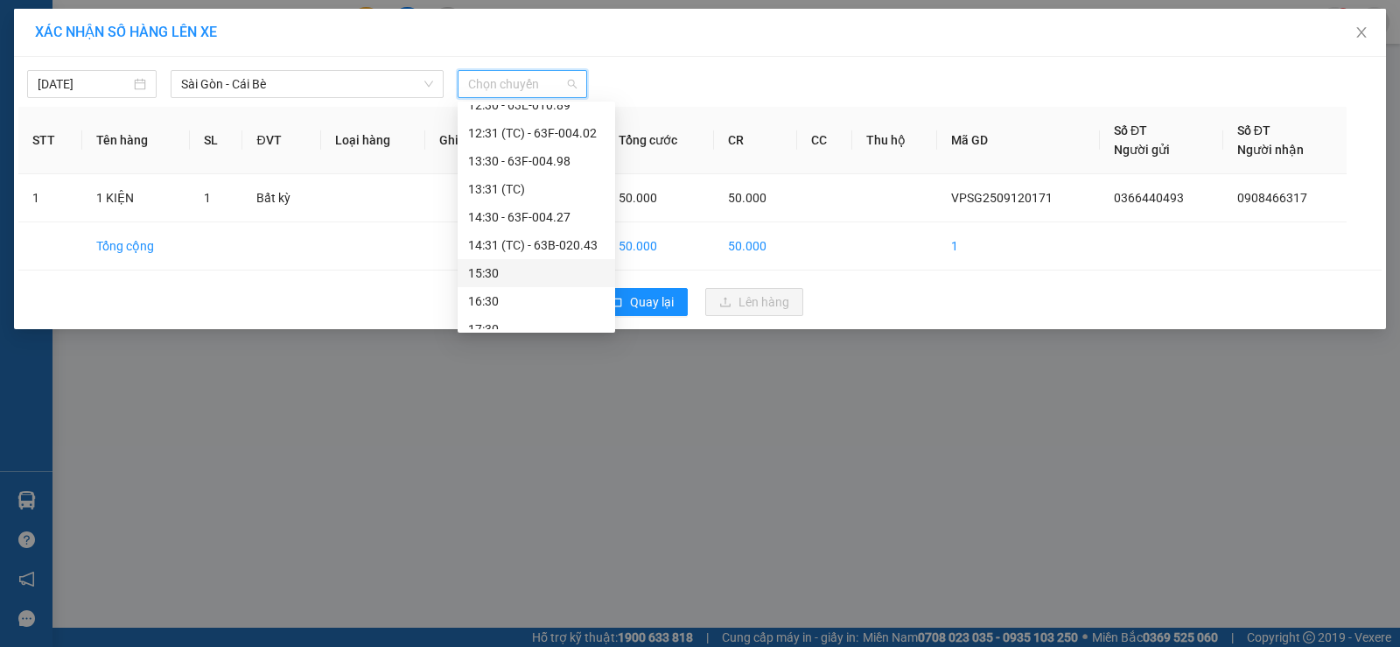
scroll to position [448, 0]
click at [574, 155] on div "14:31 (TC) - 63B-020.43" at bounding box center [536, 146] width 136 height 19
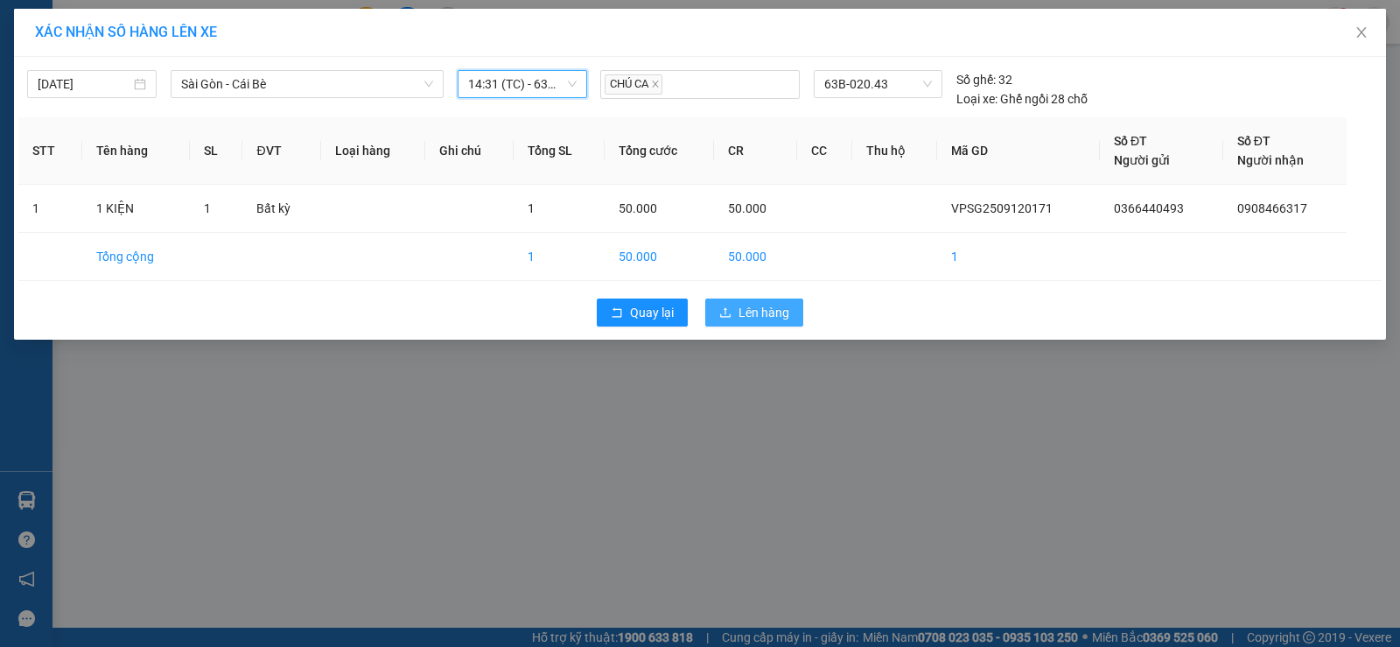
click at [727, 319] on span "upload" at bounding box center [725, 313] width 12 height 14
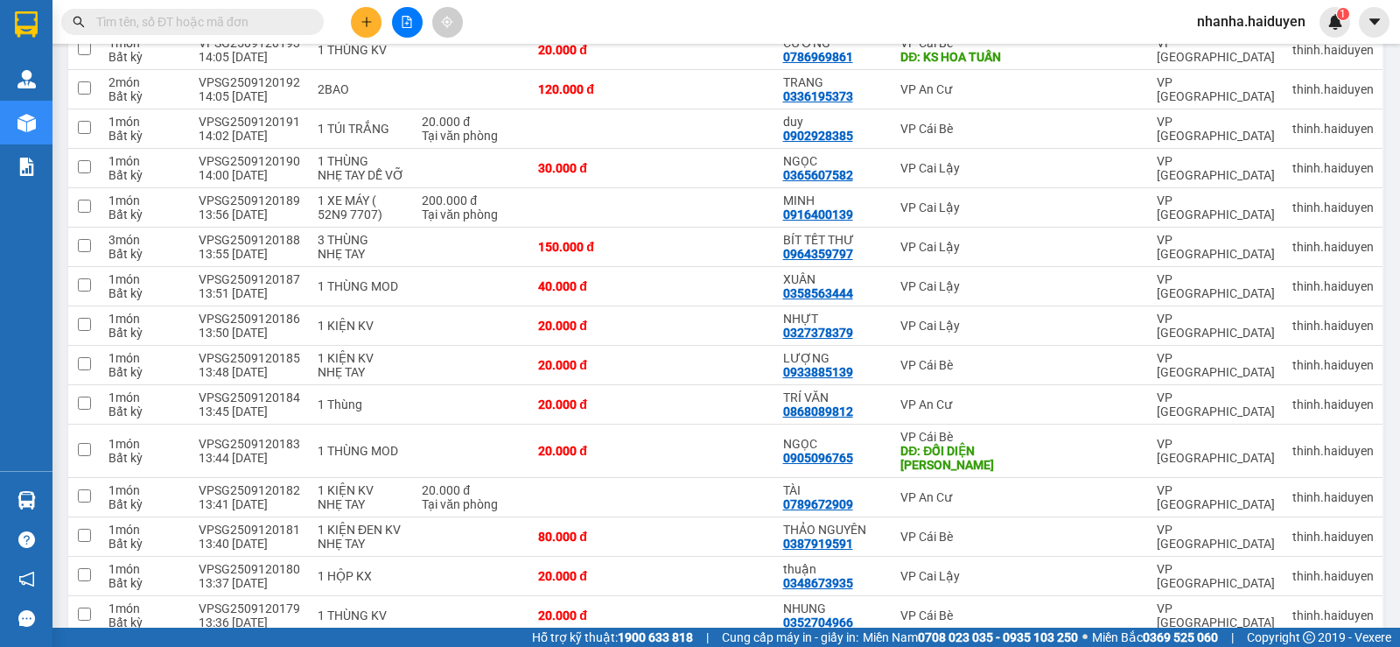
scroll to position [657, 0]
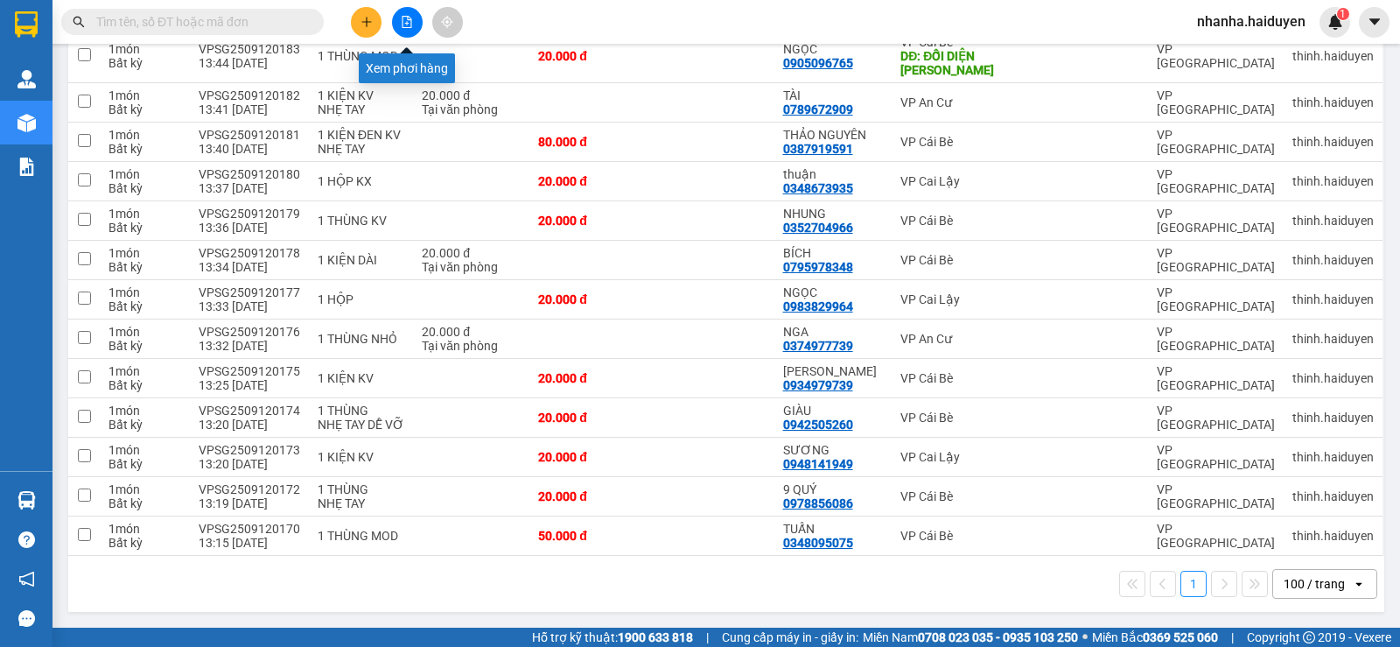
click at [406, 21] on icon "file-add" at bounding box center [407, 22] width 12 height 12
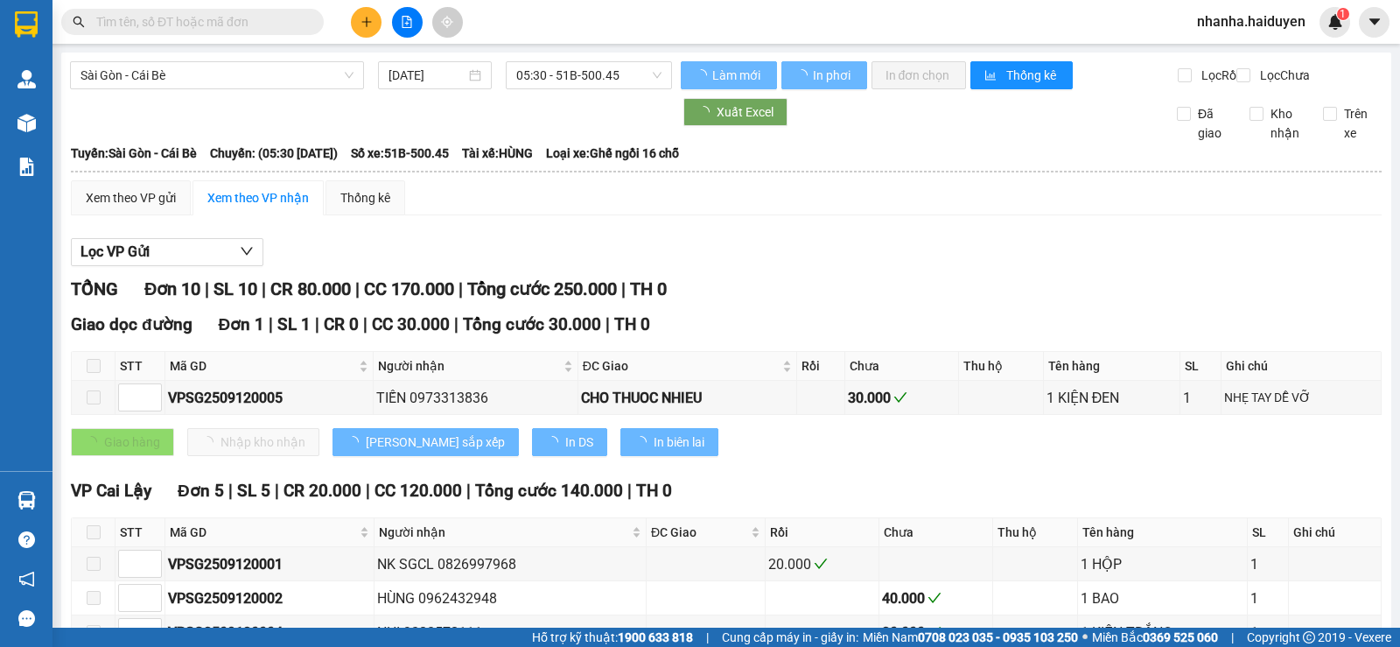
click at [537, 59] on div "[GEOGRAPHIC_DATA] - Cái Bè [DATE] 05:30 - 51B-500.45 Làm mới In phơi In đơn chọ…" at bounding box center [726, 625] width 1330 height 1147
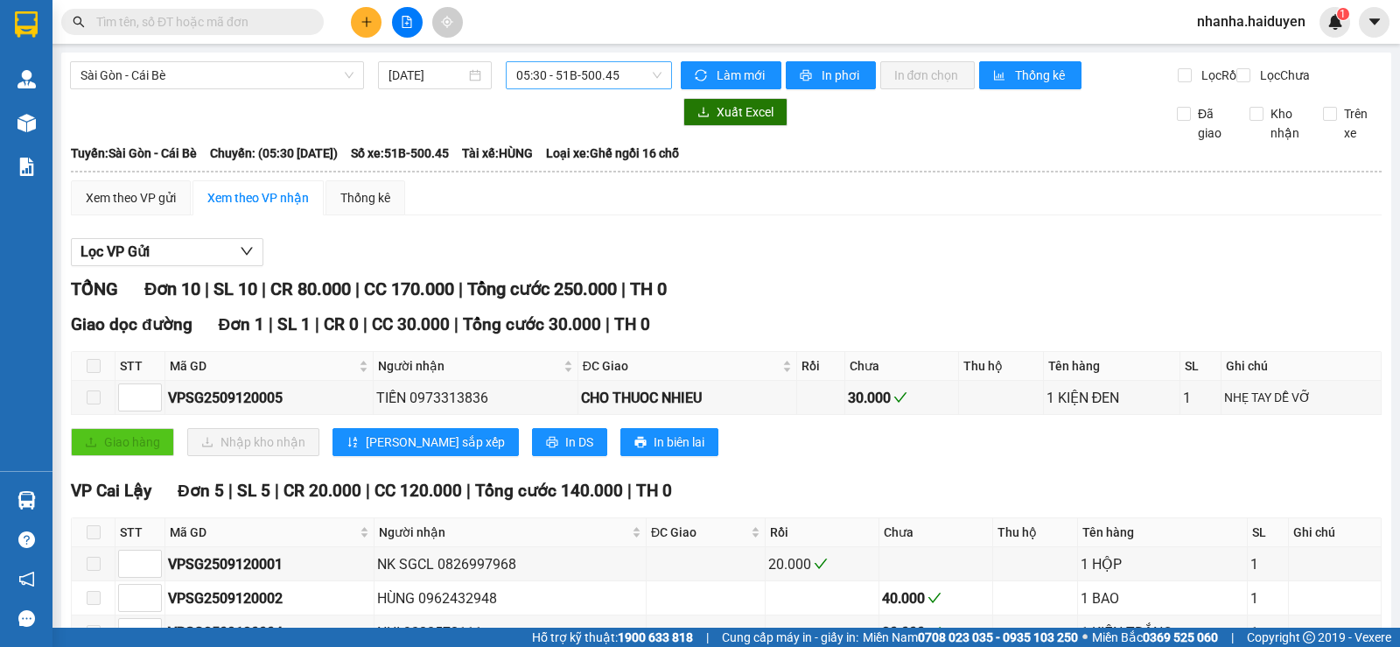
click at [567, 80] on span "05:30 - 51B-500.45" at bounding box center [588, 75] width 144 height 26
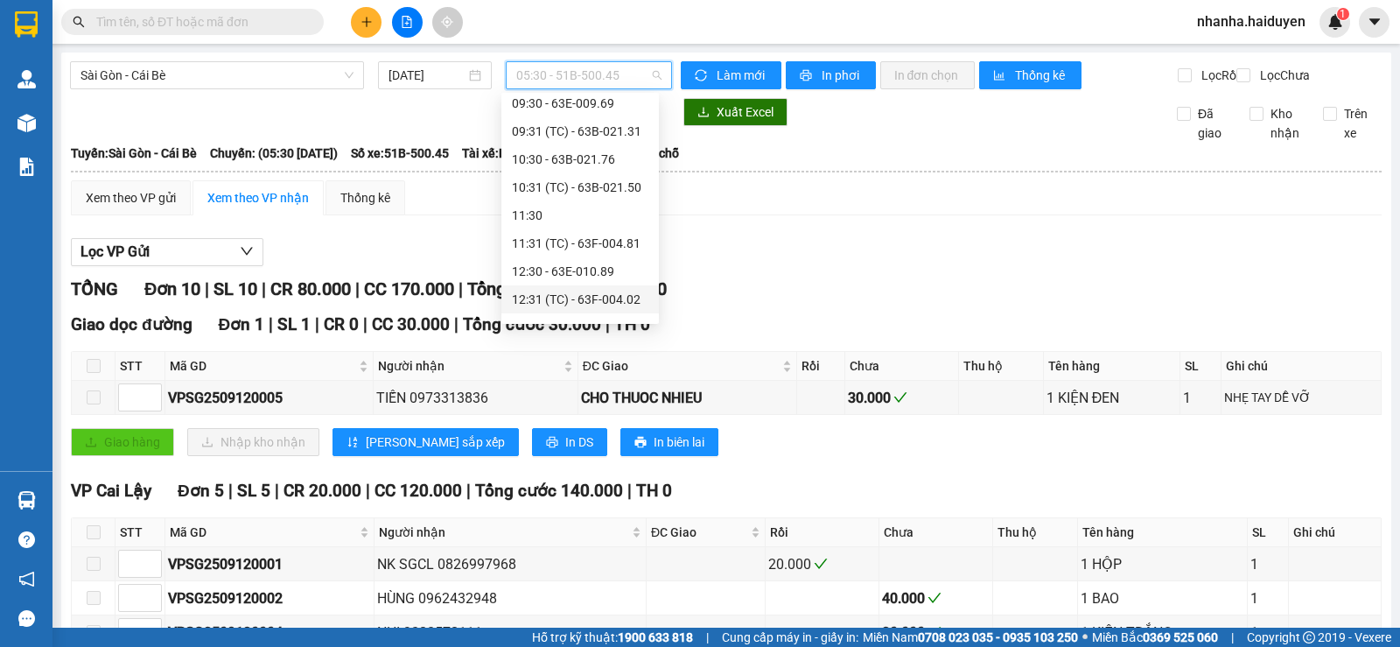
scroll to position [350, 0]
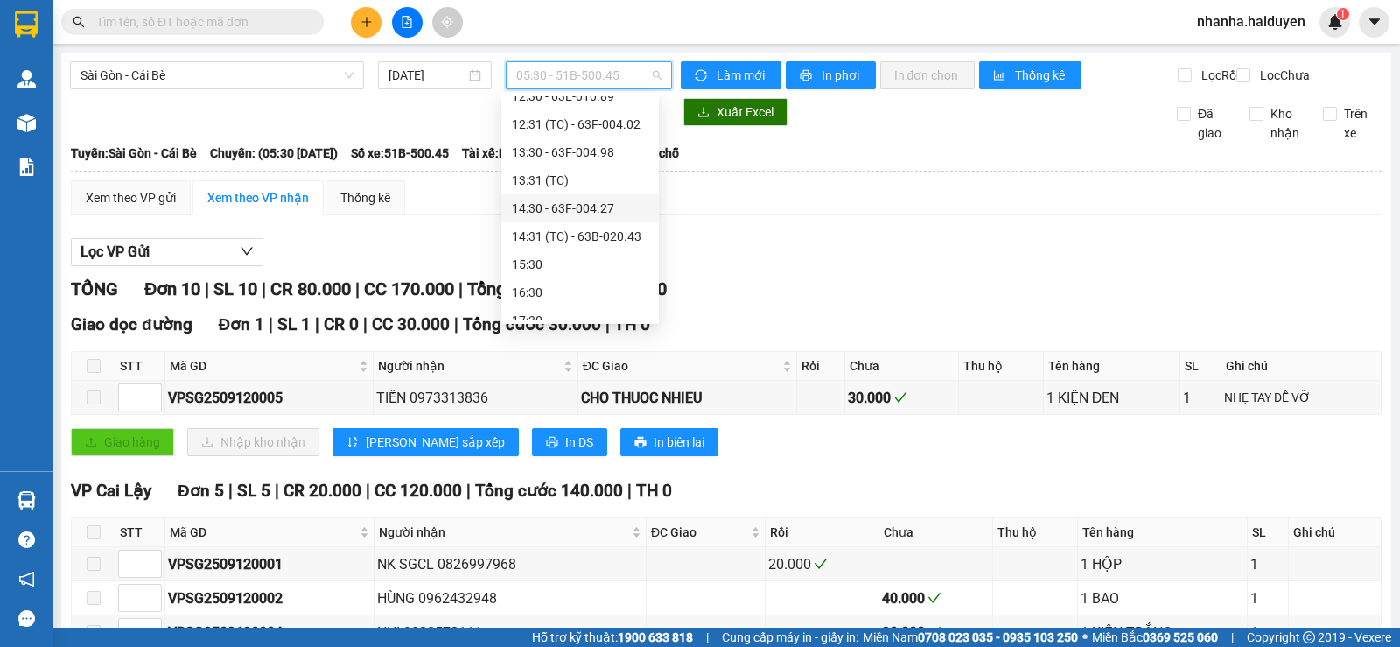
click at [608, 211] on div "14:30 - 63F-004.27" at bounding box center [580, 208] width 136 height 19
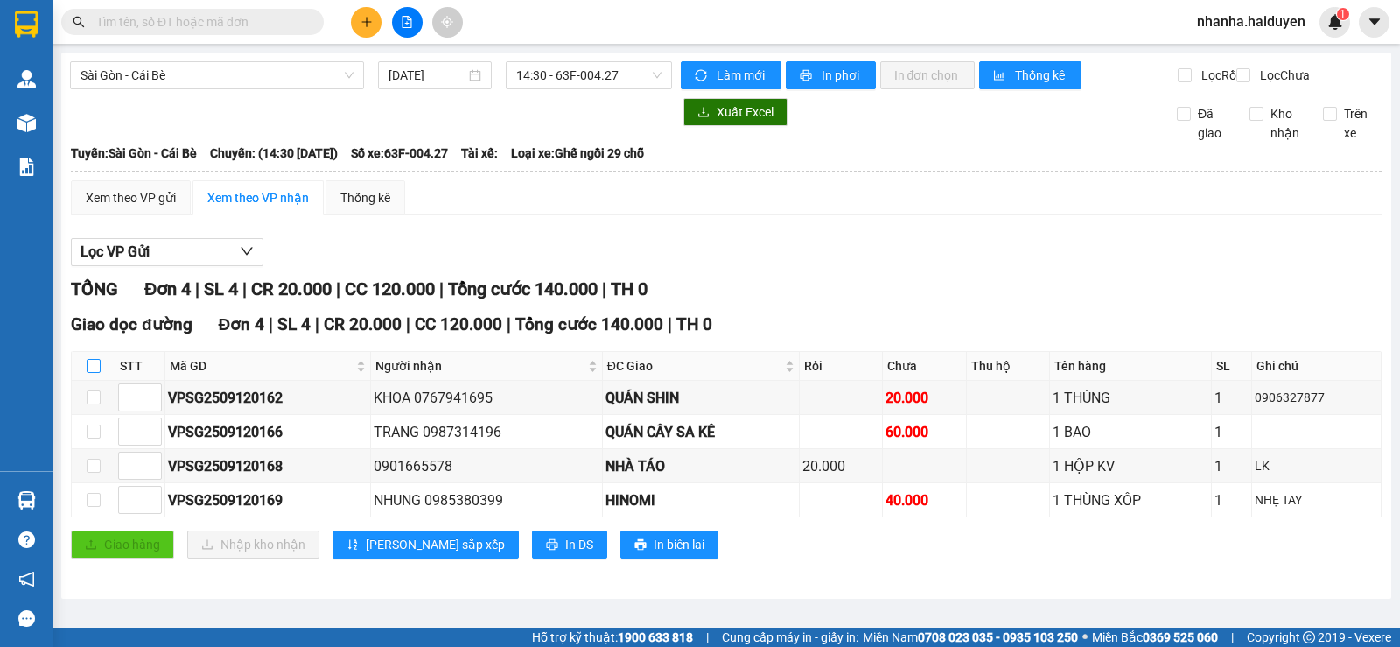
click at [95, 373] on input "checkbox" at bounding box center [94, 366] width 14 height 14
checkbox input "true"
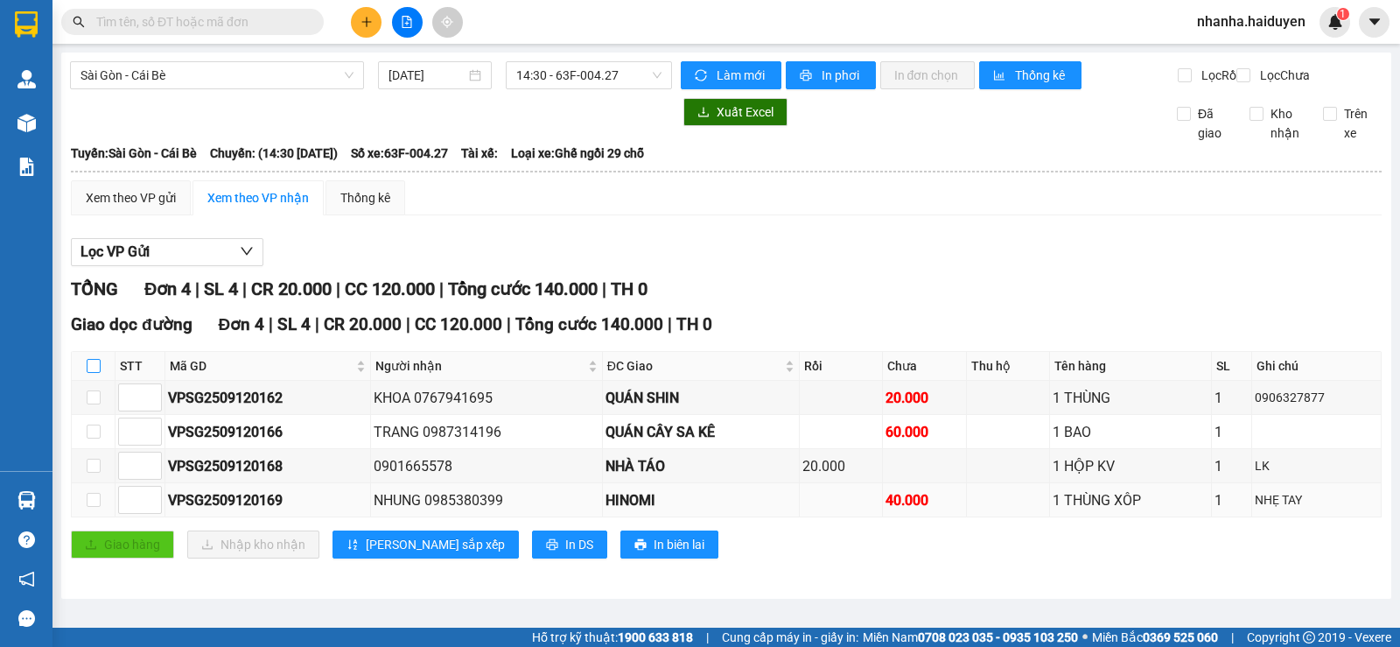
checkbox input "true"
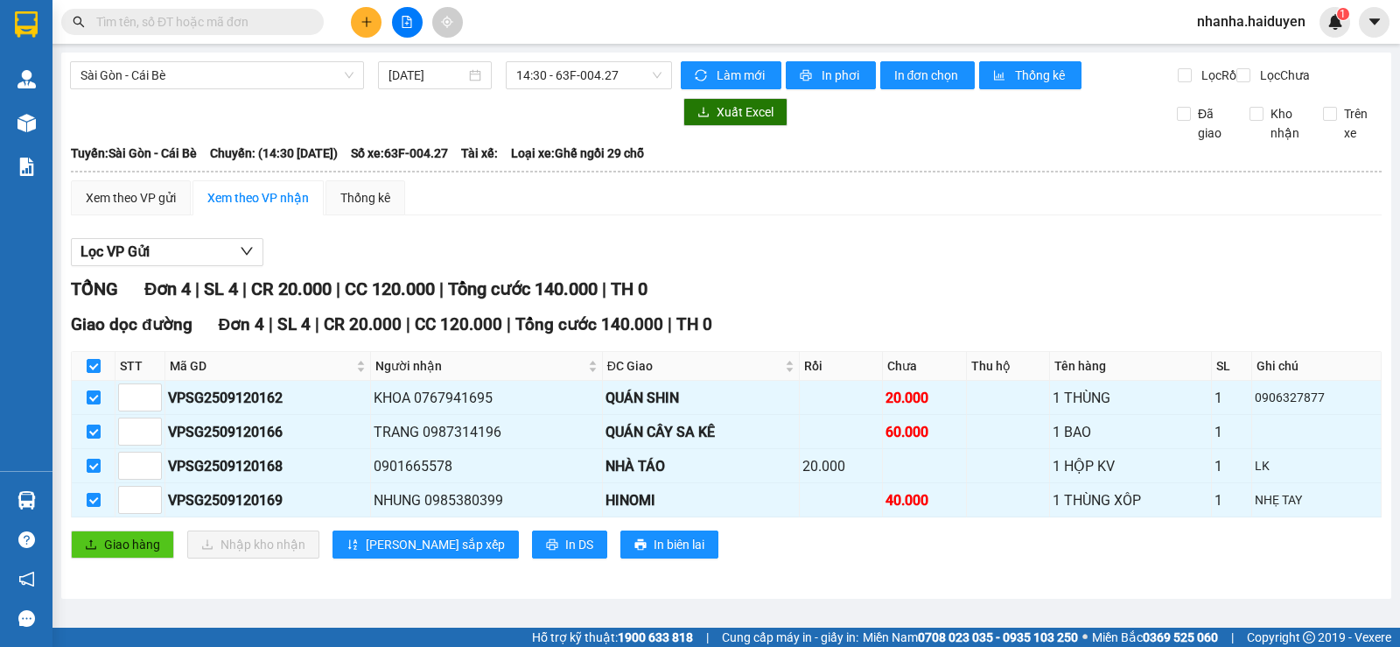
click at [96, 543] on div "Giao dọc đường Đơn 4 | SL 4 | CR 20.000 | CC 120.000 | Tổng cước 140.000 | TH 0…" at bounding box center [726, 441] width 1311 height 260
click at [141, 549] on span "Giao hàng" at bounding box center [132, 544] width 56 height 19
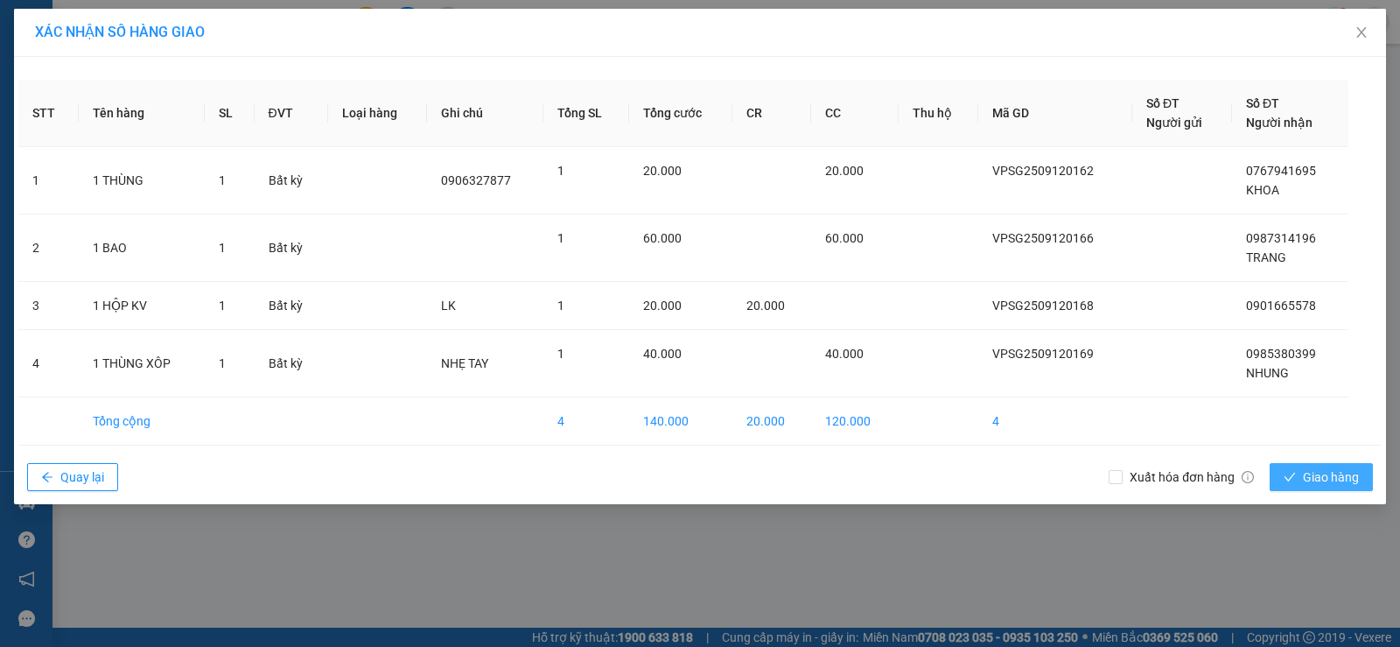
click at [1311, 480] on span "Giao hàng" at bounding box center [1331, 476] width 56 height 19
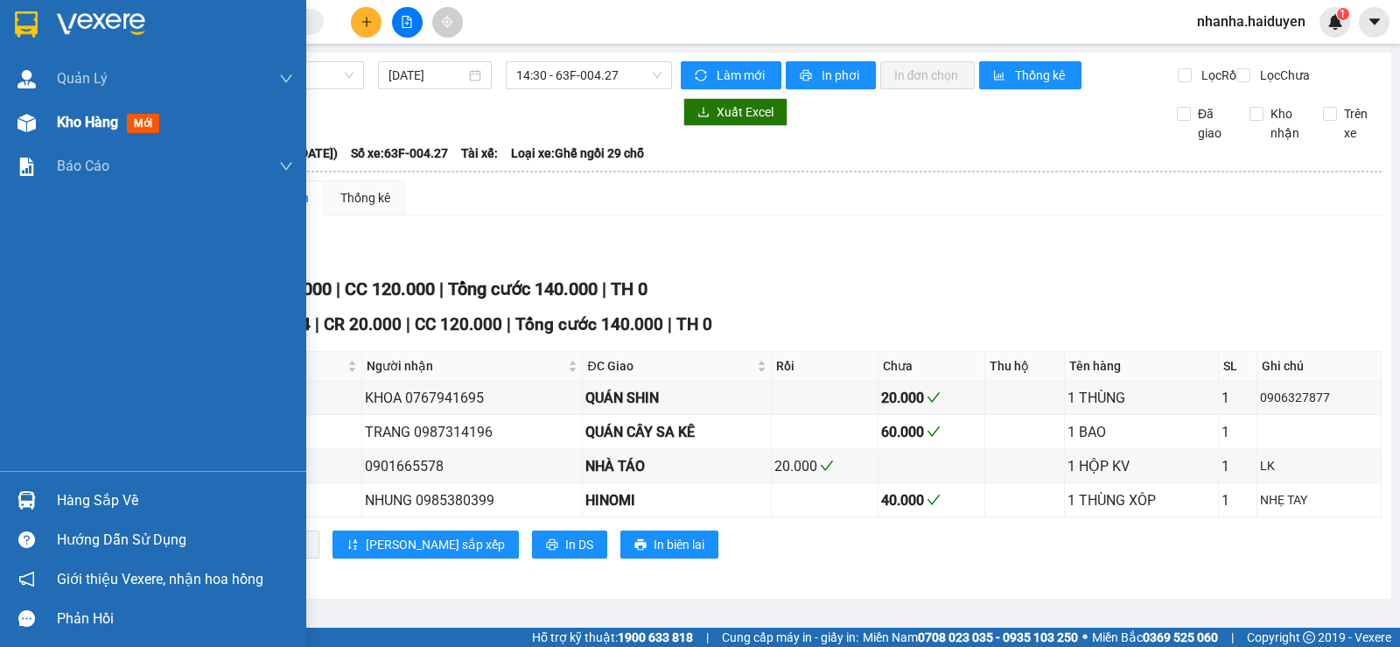
click at [108, 129] on span "Kho hàng" at bounding box center [87, 122] width 61 height 17
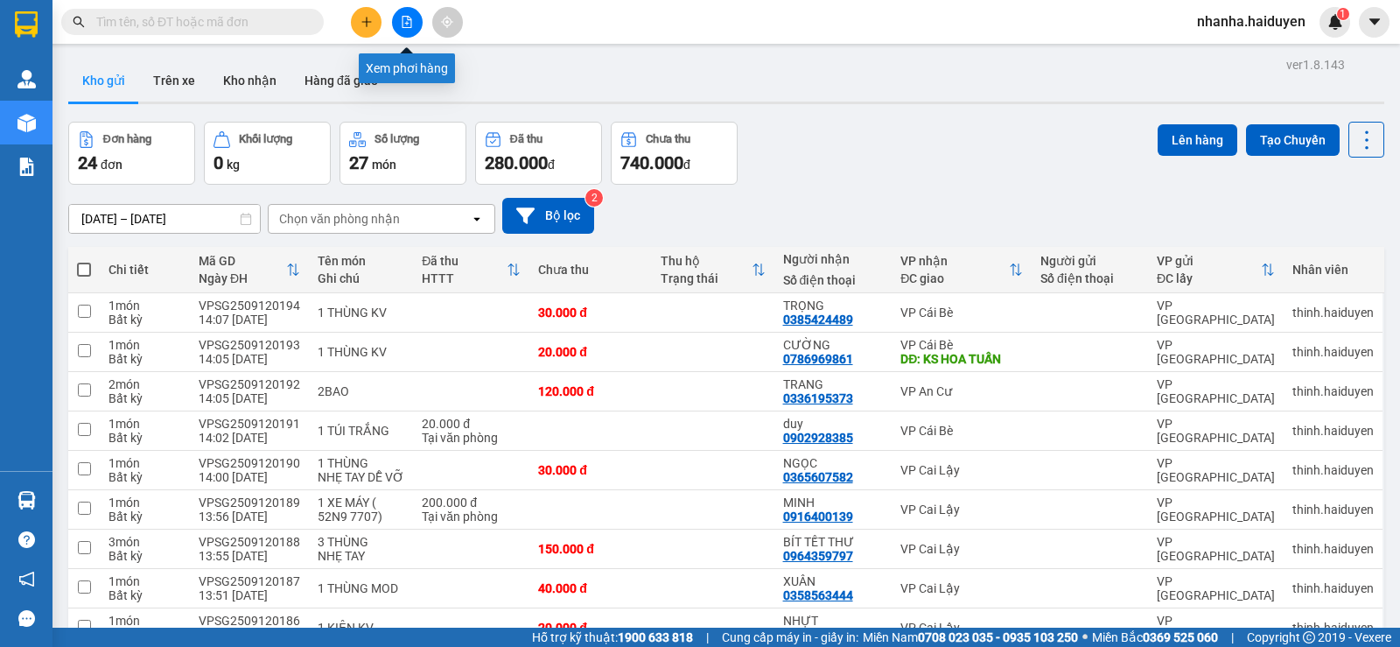
click at [409, 18] on icon "file-add" at bounding box center [407, 22] width 12 height 12
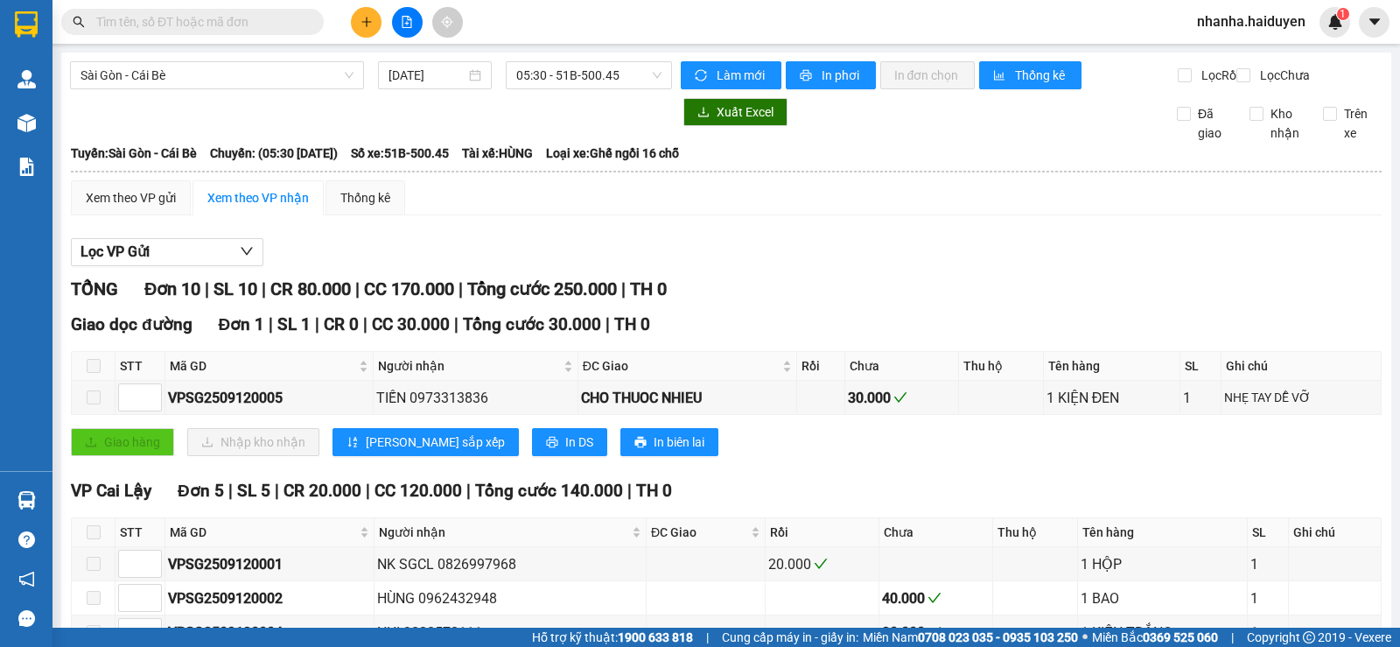
click at [621, 89] on div "Sài Gòn - Cái Bè [DATE] 05:30 - 51B-500.45" at bounding box center [371, 75] width 602 height 28
click at [604, 83] on span "05:30 - 51B-500.45" at bounding box center [588, 75] width 144 height 26
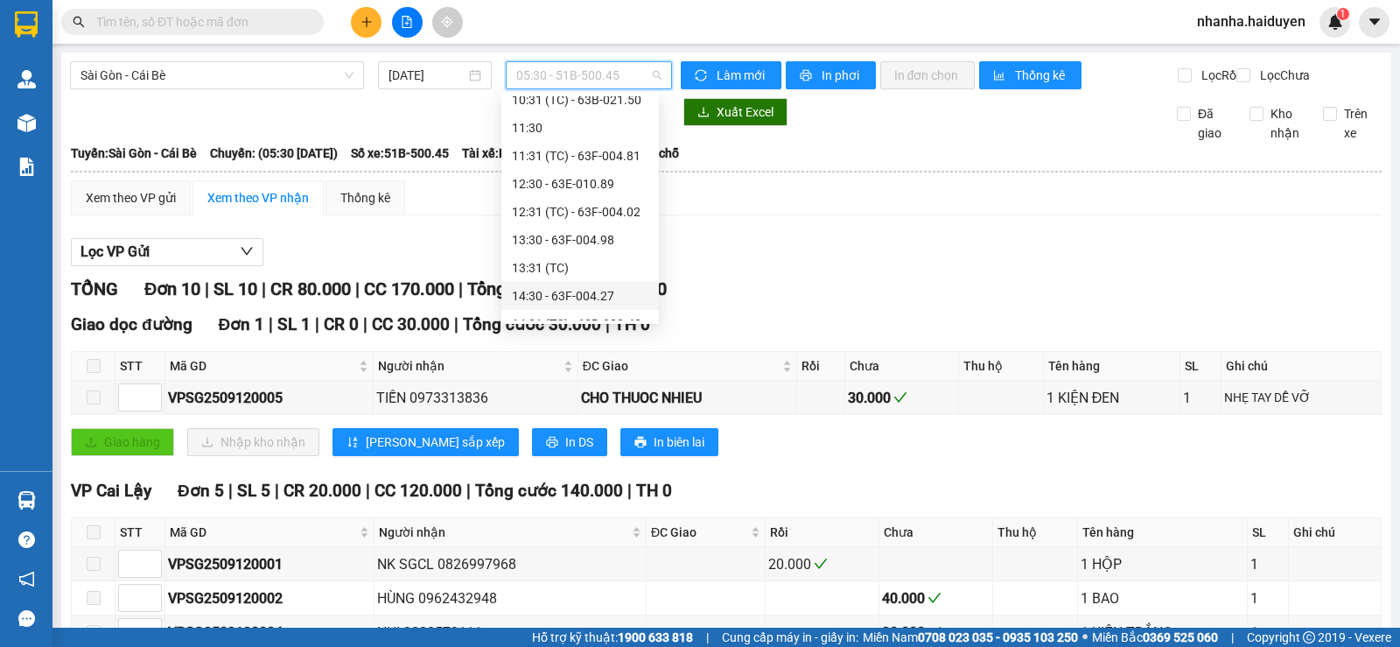
scroll to position [350, 0]
click at [572, 239] on div "14:31 (TC) - 63B-020.43" at bounding box center [580, 236] width 136 height 19
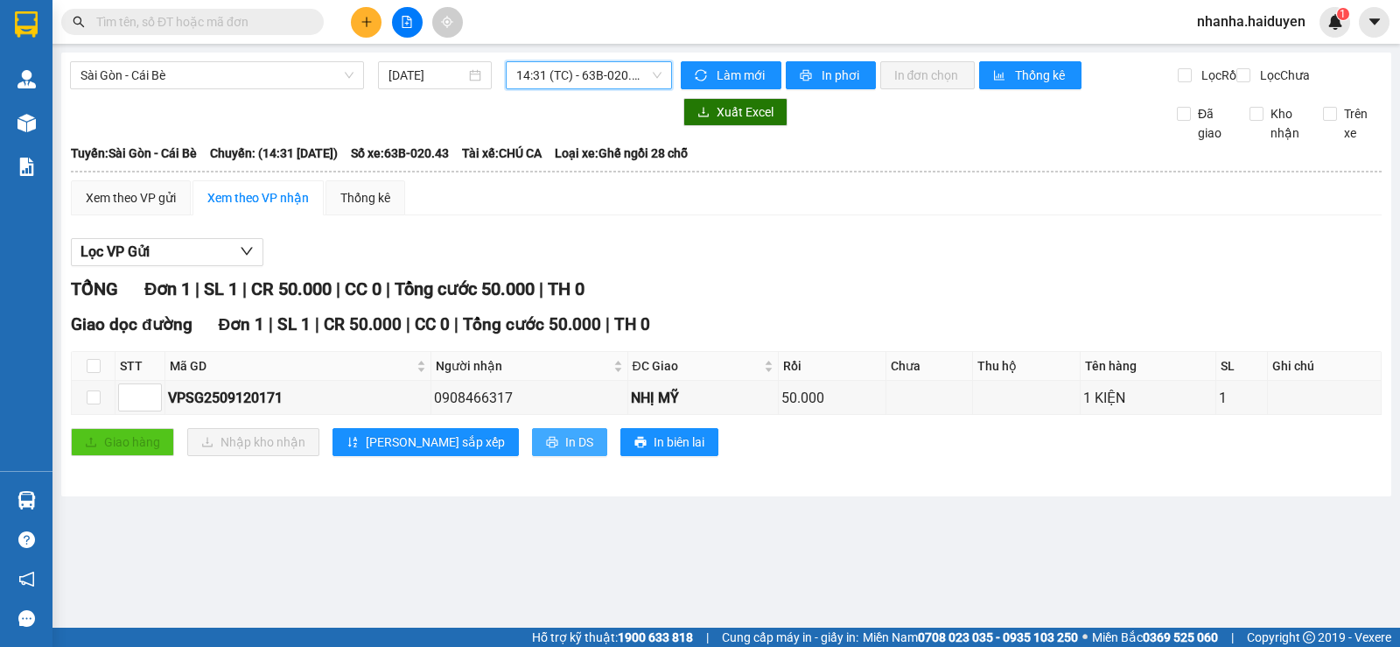
click at [565, 449] on span "In DS" at bounding box center [579, 441] width 28 height 19
click at [966, 320] on div "TỔNG Đơn 1 | SL 1 | CR 50.000 | CC 0 | Tổng cước 50.000 | TH 0 Giao dọc đường Đ…" at bounding box center [726, 377] width 1311 height 202
